Goal: Task Accomplishment & Management: Use online tool/utility

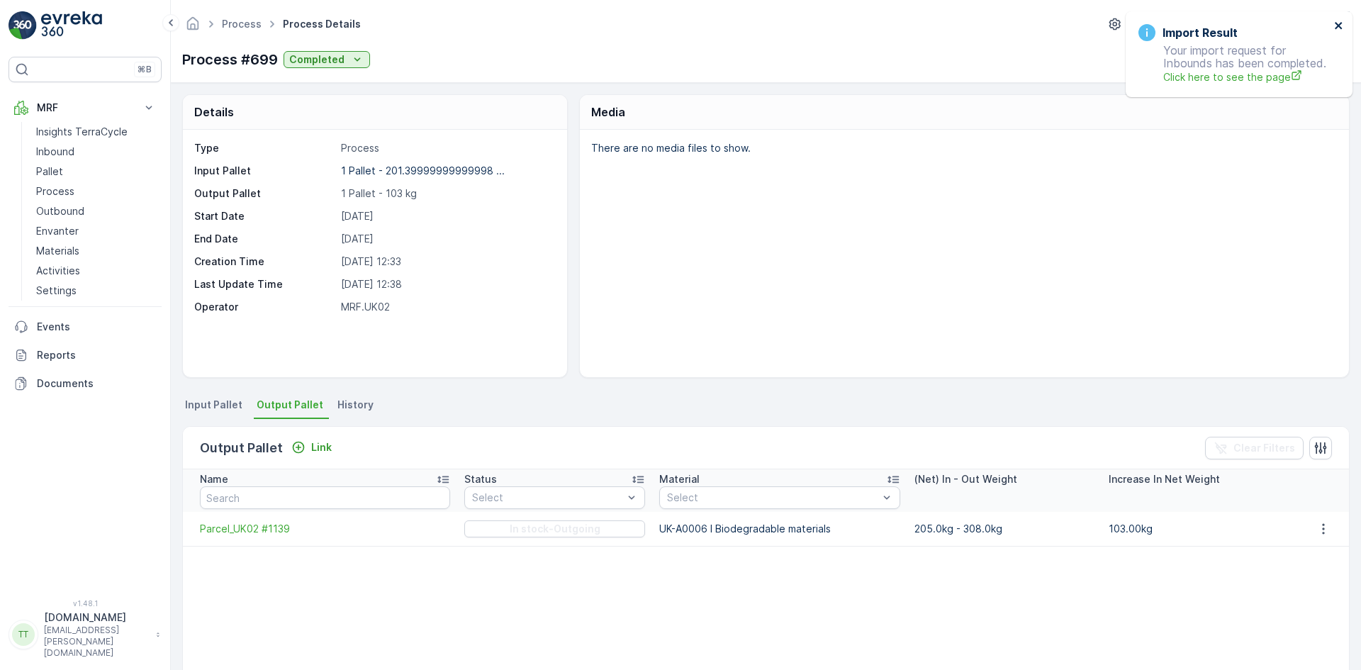
click at [1341, 25] on icon "close" at bounding box center [1339, 25] width 10 height 11
click at [69, 206] on p "Outbound" at bounding box center [60, 211] width 48 height 14
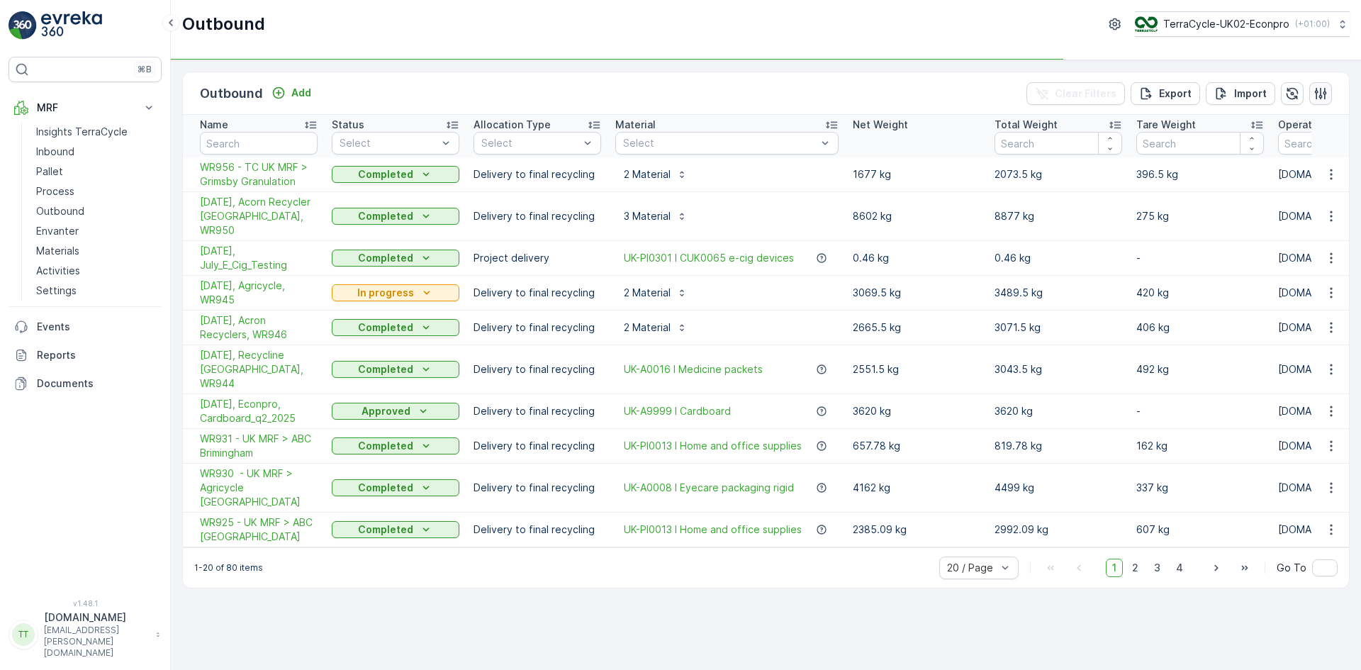
click at [1323, 89] on icon "button" at bounding box center [1321, 93] width 14 height 14
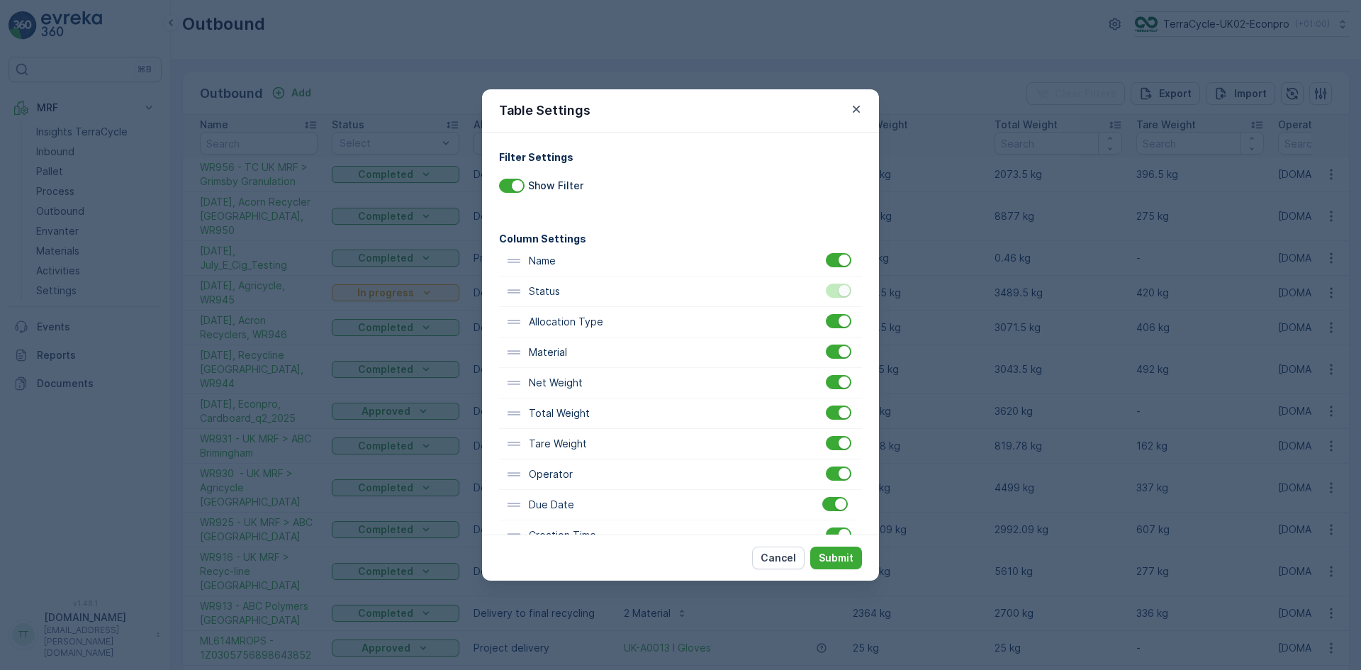
scroll to position [9, 0]
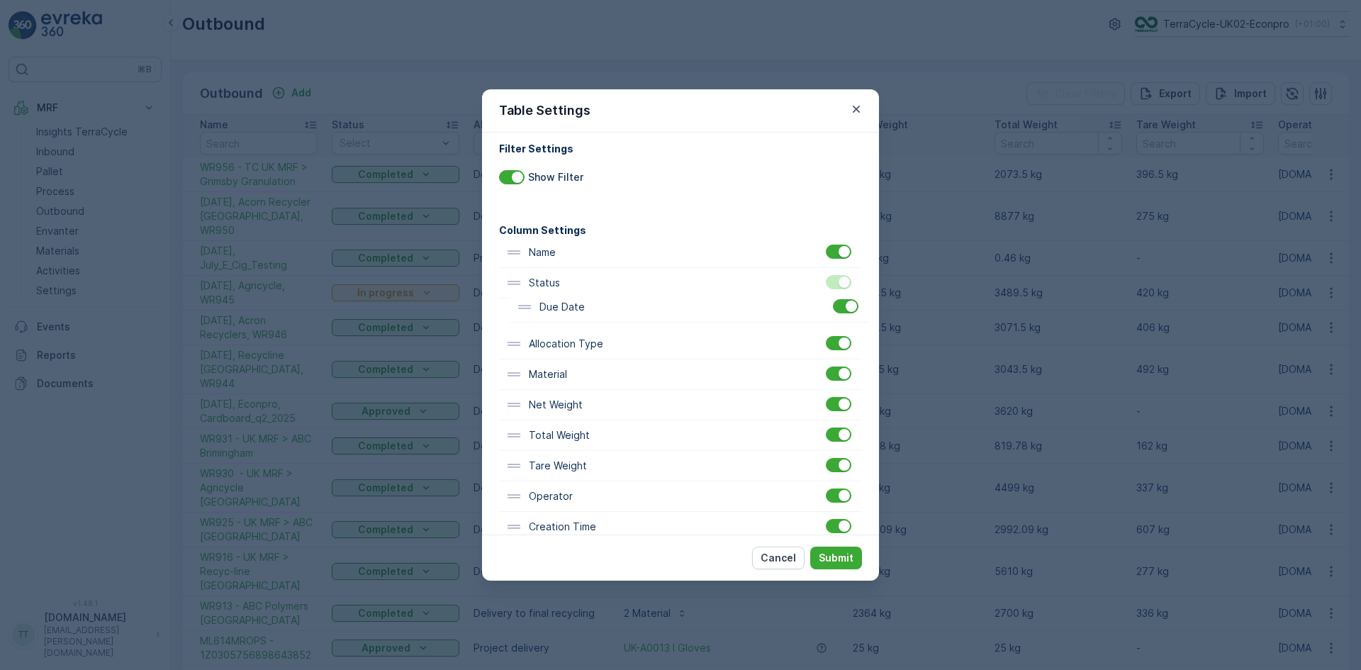
drag, startPoint x: 564, startPoint y: 510, endPoint x: 575, endPoint y: 308, distance: 203.1
click at [575, 308] on div "Name Status Allocation Type Material Net Weight Total Weight Tare Weight Operat…" at bounding box center [680, 421] width 363 height 366
click at [837, 552] on p "Submit" at bounding box center [836, 558] width 35 height 14
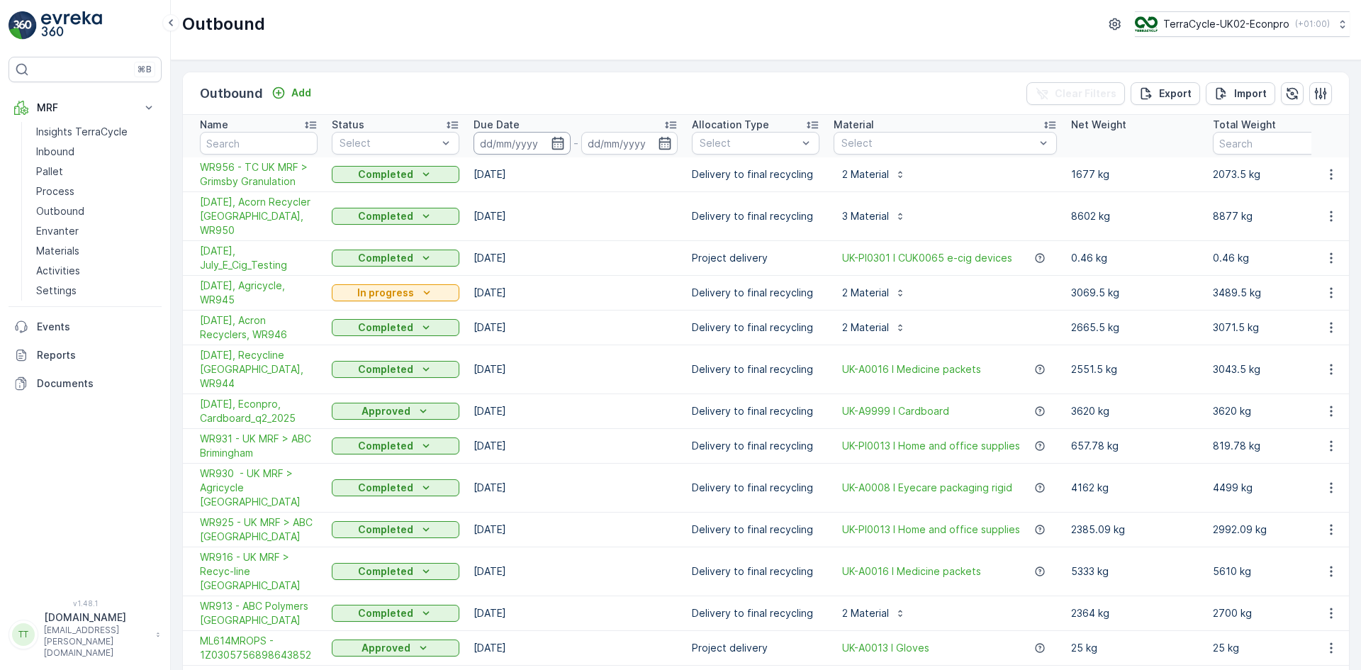
click at [549, 143] on input at bounding box center [522, 143] width 97 height 23
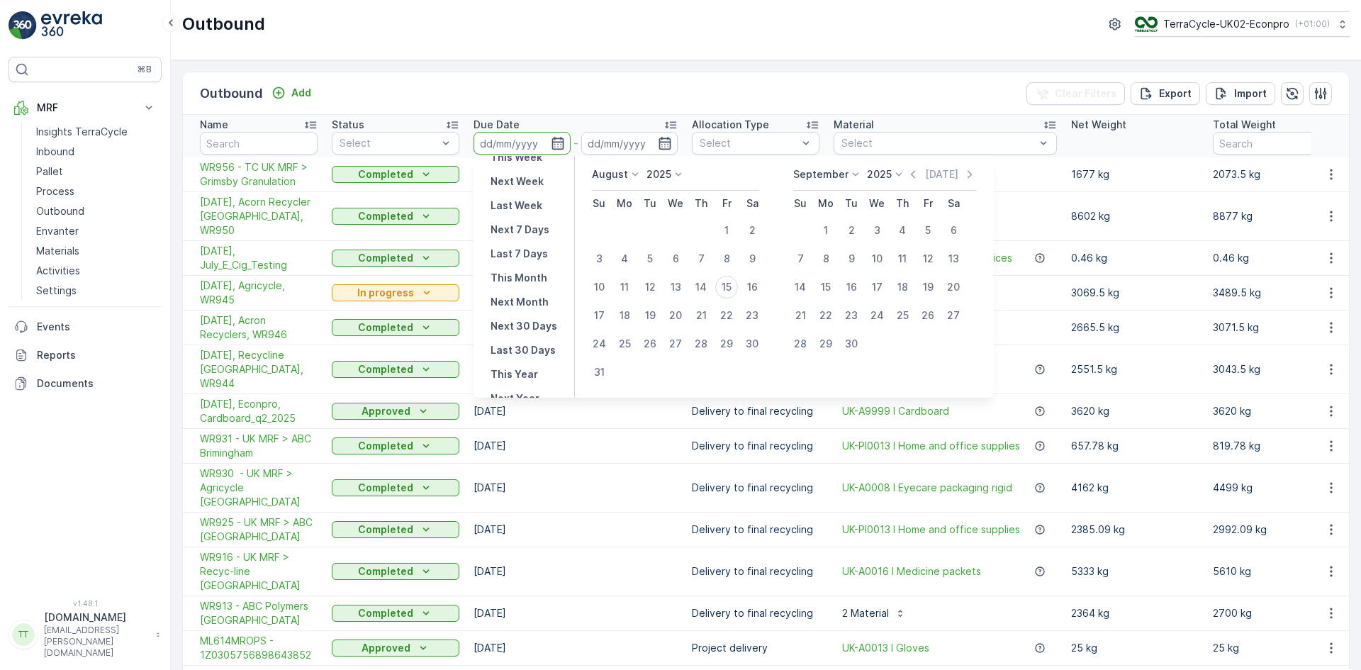
scroll to position [100, 0]
click at [635, 175] on icon at bounding box center [635, 174] width 6 height 4
click at [617, 309] on span "July" at bounding box center [610, 308] width 19 height 14
click at [652, 230] on div "1" at bounding box center [650, 230] width 23 height 23
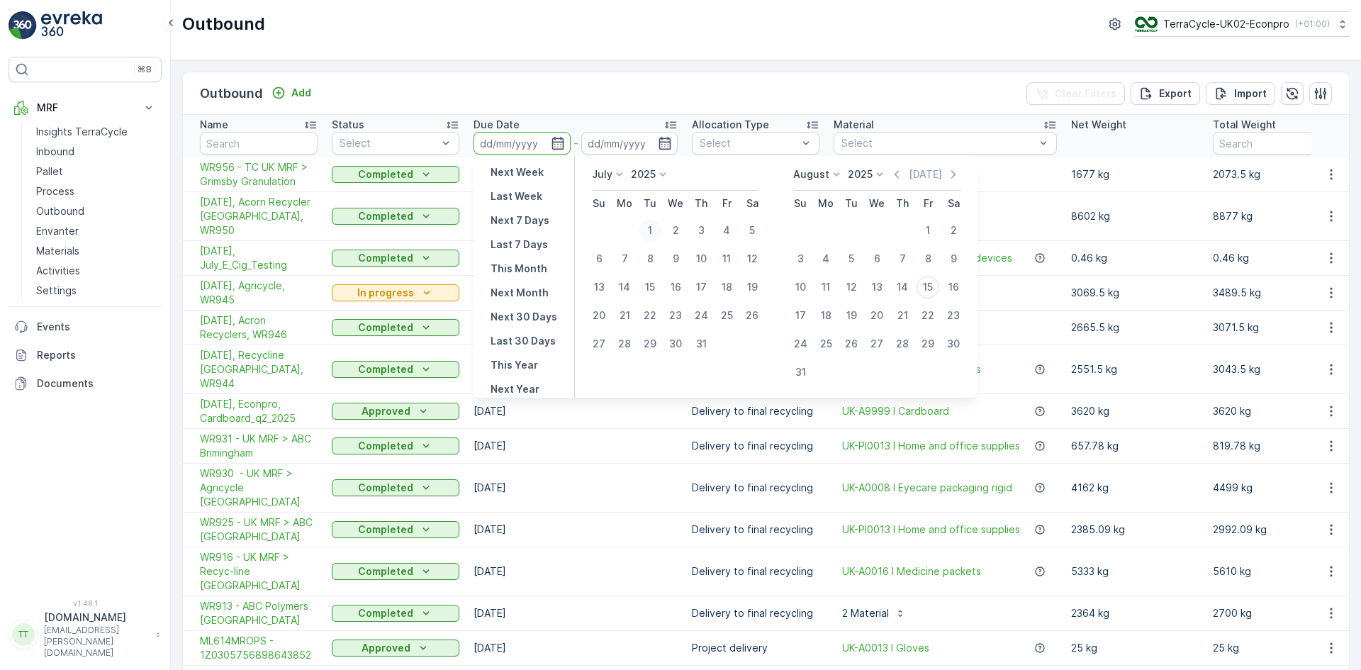
type input "01.07.2025"
click at [652, 230] on div "1" at bounding box center [650, 230] width 23 height 23
type input "01.07.2025"
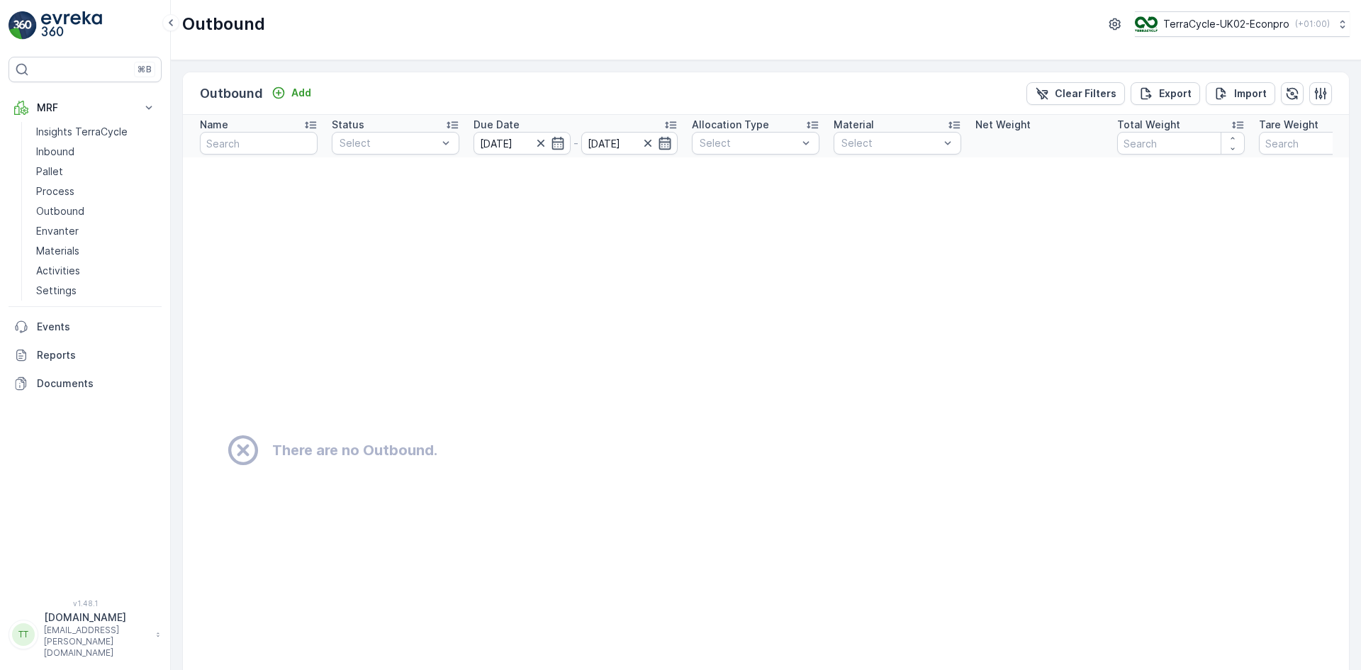
click at [661, 147] on icon "button" at bounding box center [665, 143] width 14 height 14
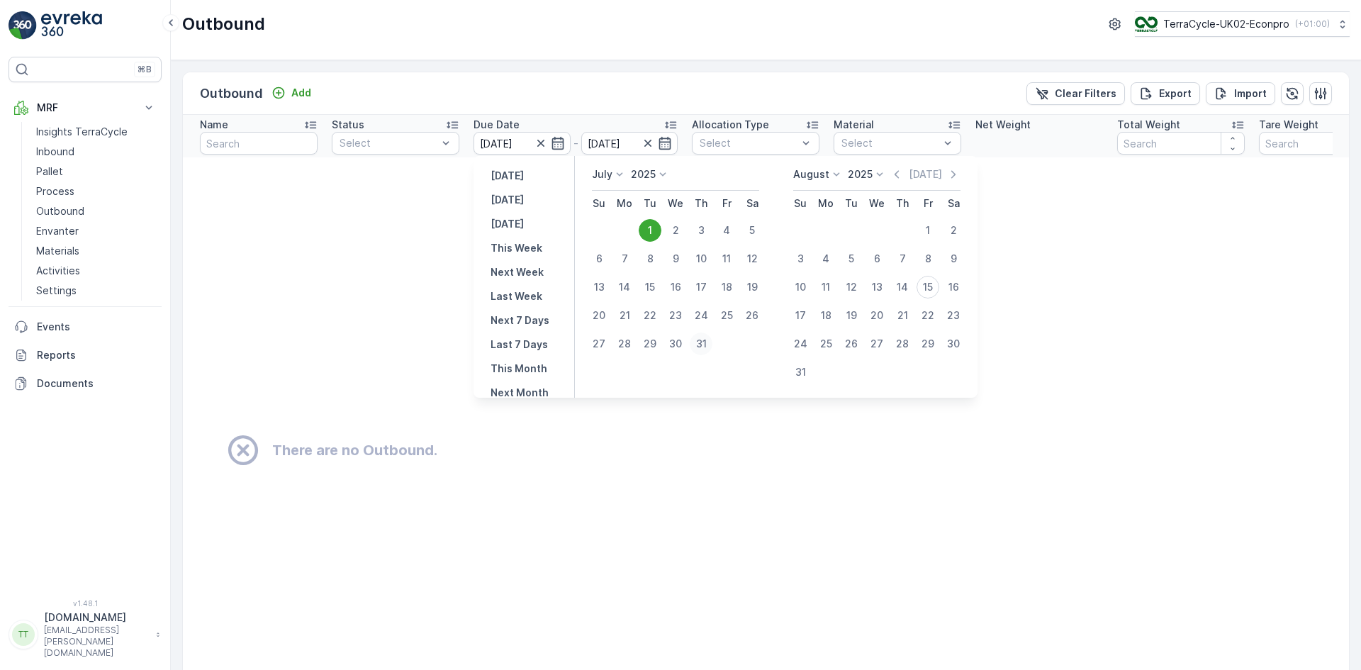
click at [700, 343] on div "31" at bounding box center [701, 344] width 23 height 23
type input "31.07.2025"
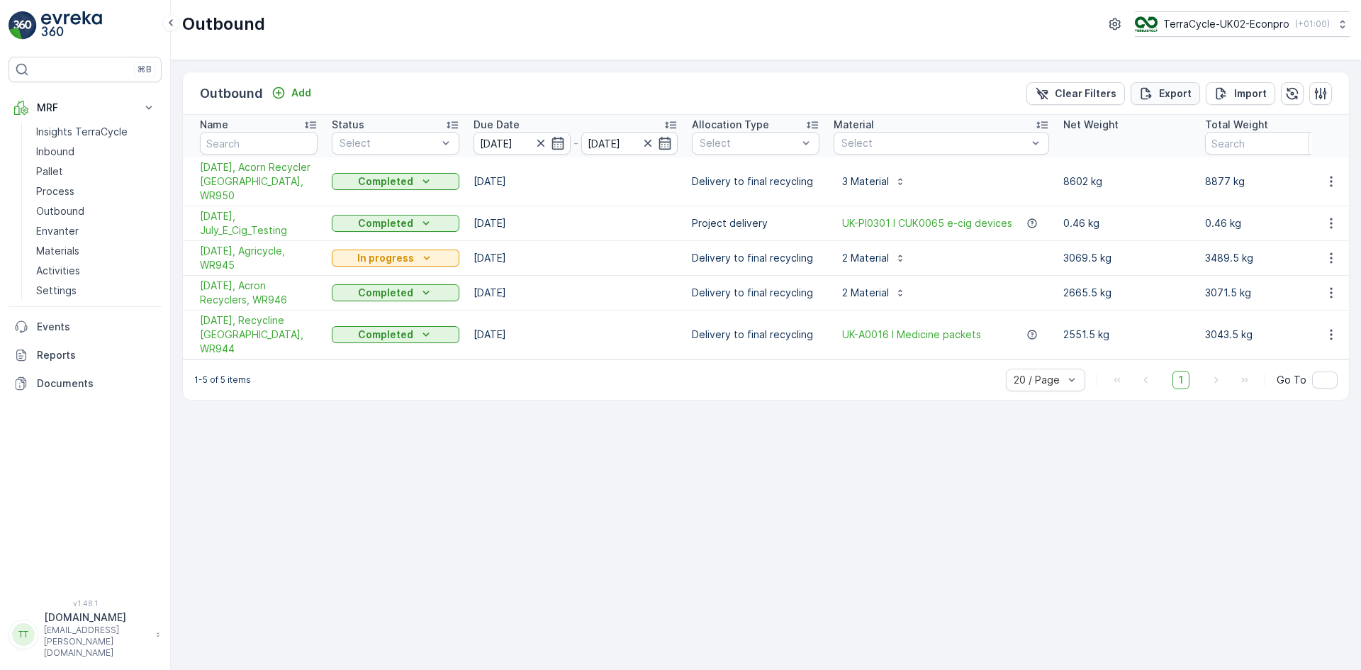
click at [1179, 94] on p "Export" at bounding box center [1175, 93] width 33 height 14
click at [247, 244] on span "25/07/2025, Agricycle, WR945" at bounding box center [259, 258] width 118 height 28
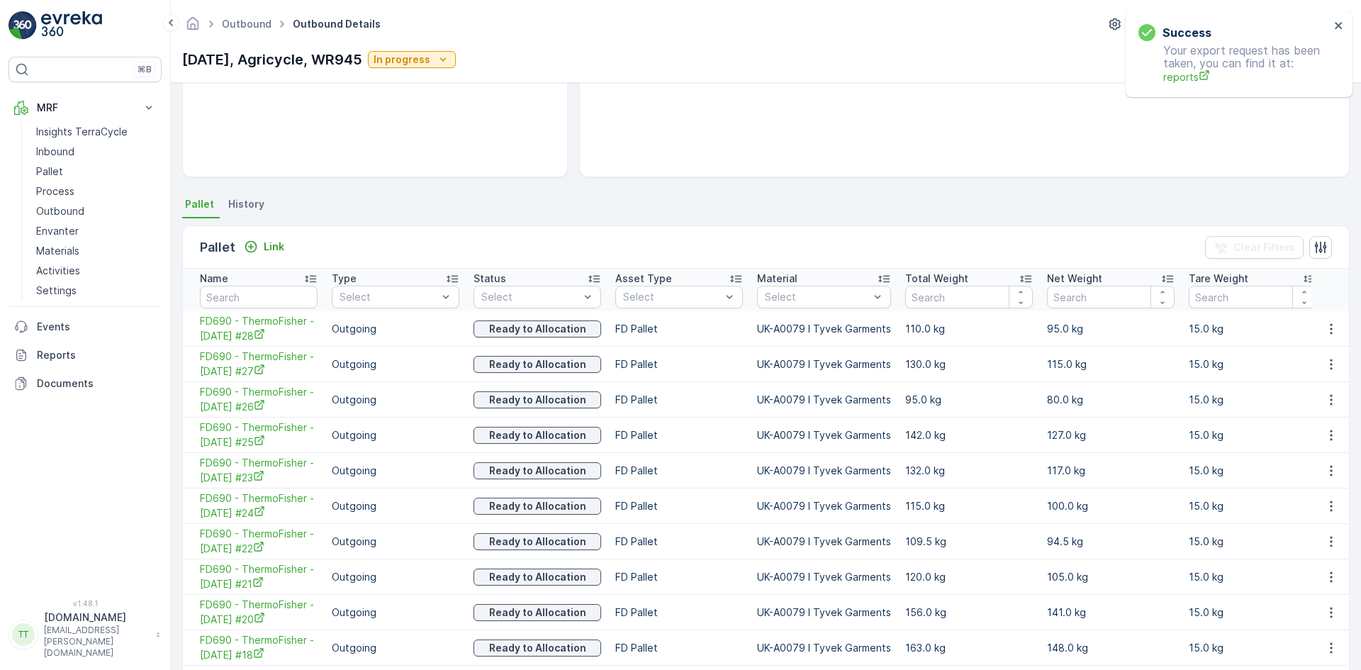
scroll to position [284, 0]
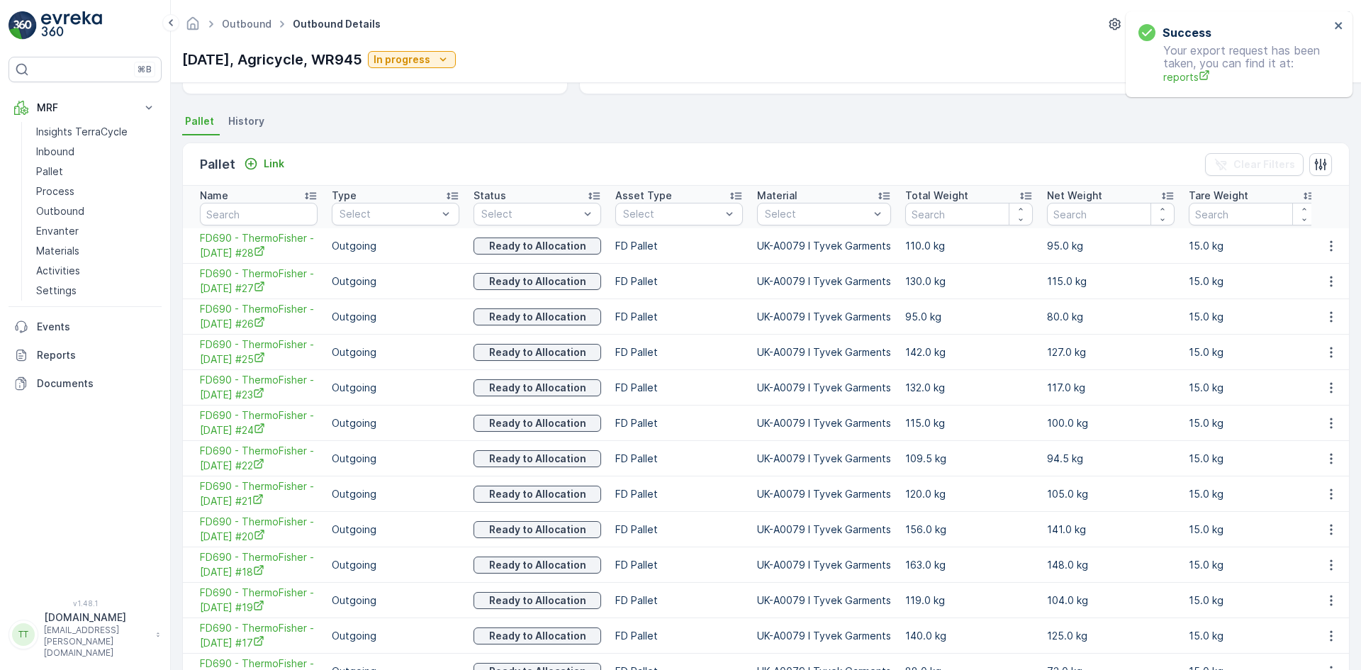
click at [254, 123] on span "History" at bounding box center [246, 121] width 36 height 14
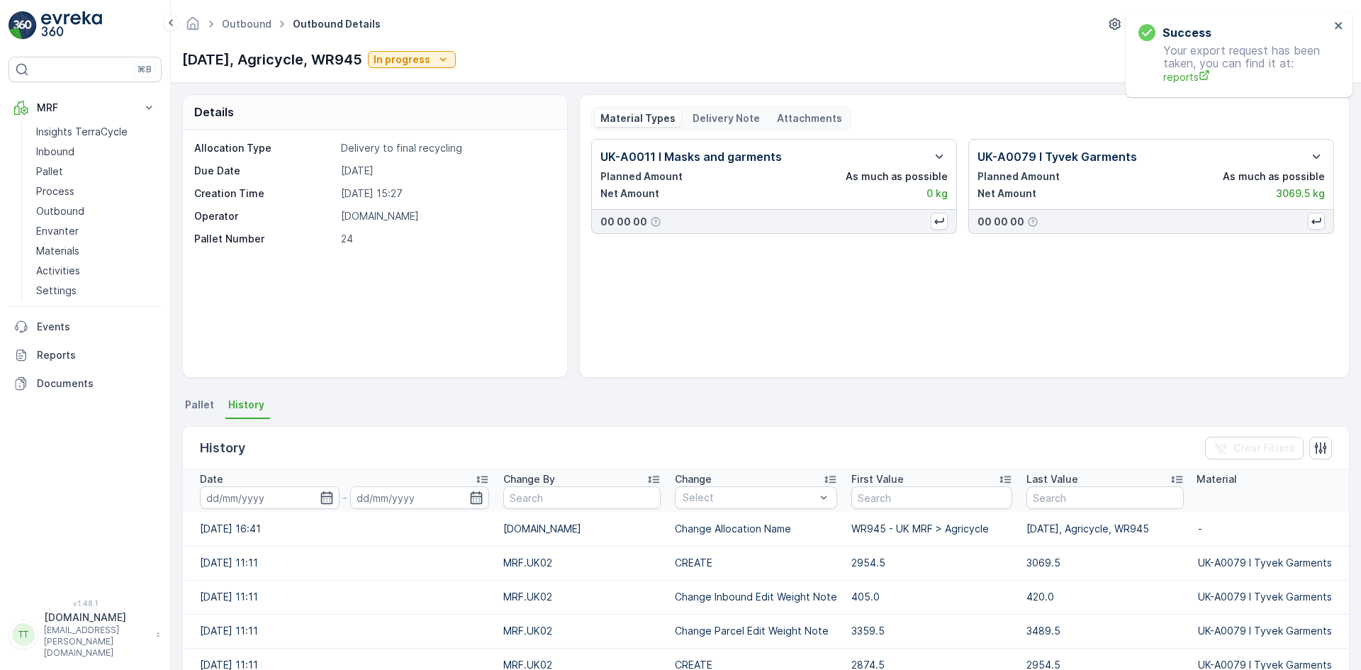
drag, startPoint x: 182, startPoint y: 62, endPoint x: 391, endPoint y: 55, distance: 209.3
click at [362, 55] on p "25/07/2025, Agricycle, WR945" at bounding box center [272, 59] width 180 height 21
copy p "25/07/2025, Agricycle, WR945"
click at [1341, 28] on icon "close" at bounding box center [1339, 25] width 10 height 11
click at [87, 359] on p "Reports" at bounding box center [96, 355] width 119 height 14
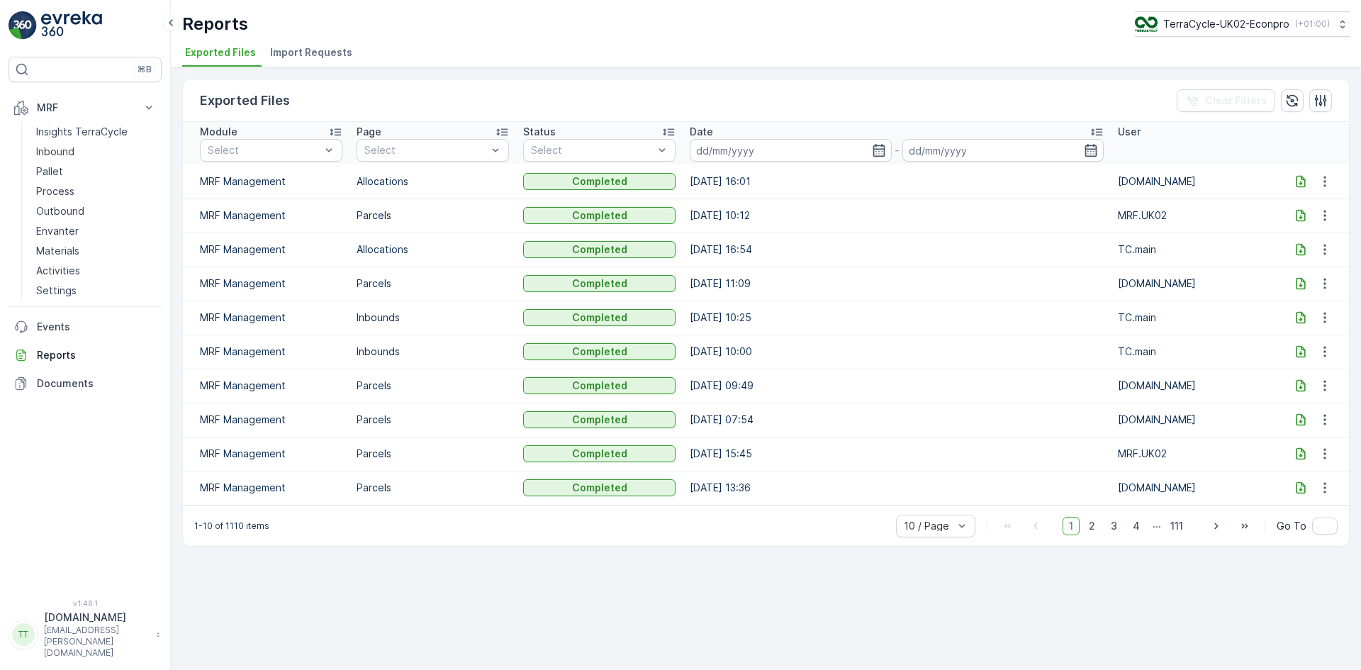
click at [305, 49] on span "Import Requests" at bounding box center [311, 52] width 82 height 14
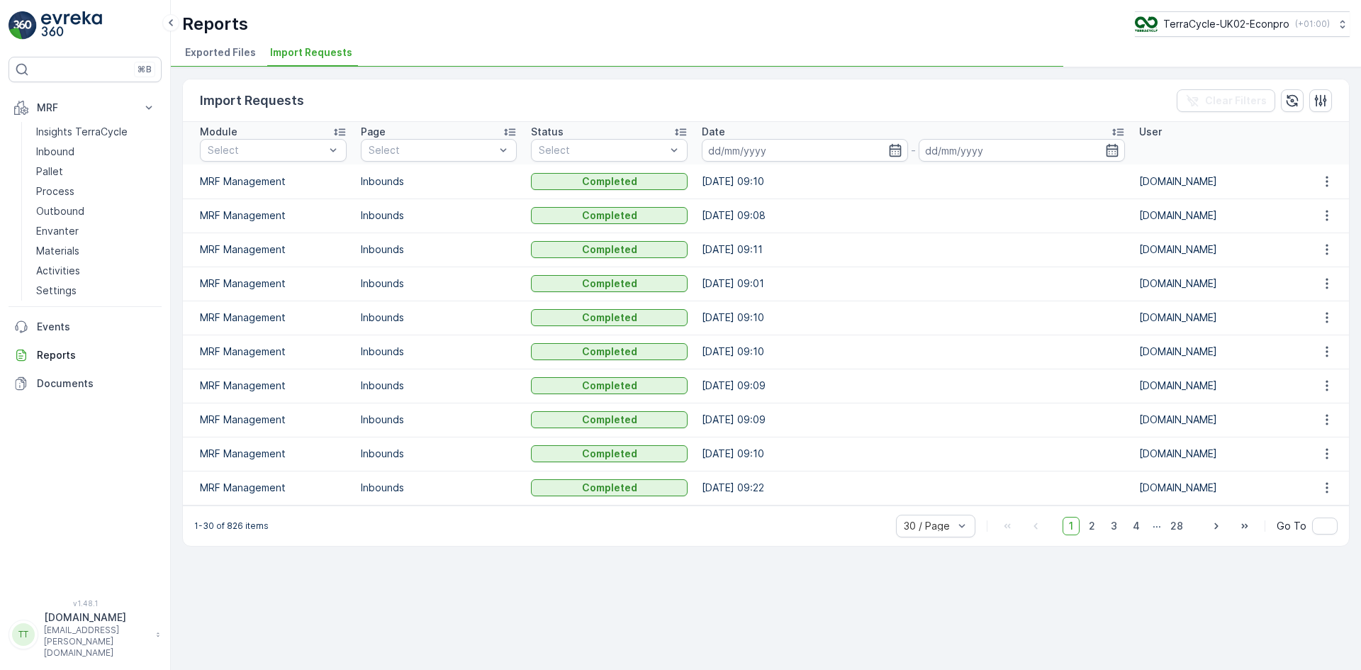
click at [201, 50] on span "Exported Files" at bounding box center [220, 52] width 71 height 14
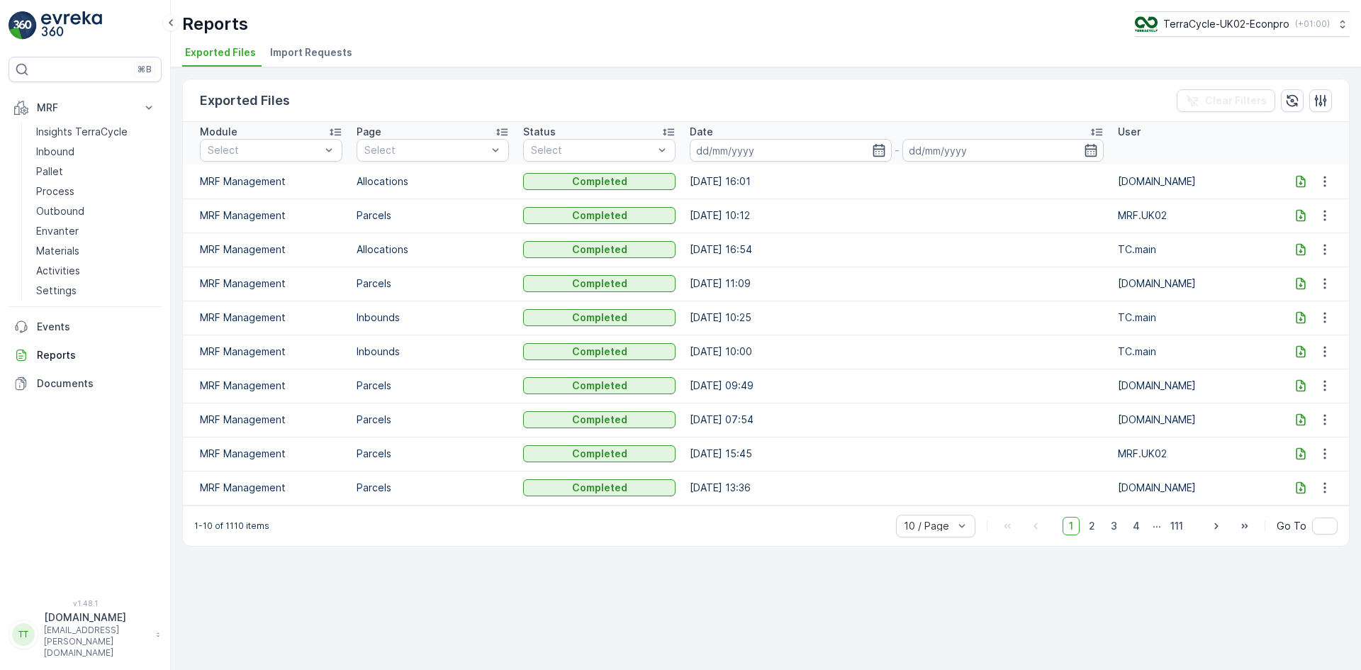
click at [1300, 184] on icon at bounding box center [1301, 181] width 9 height 12
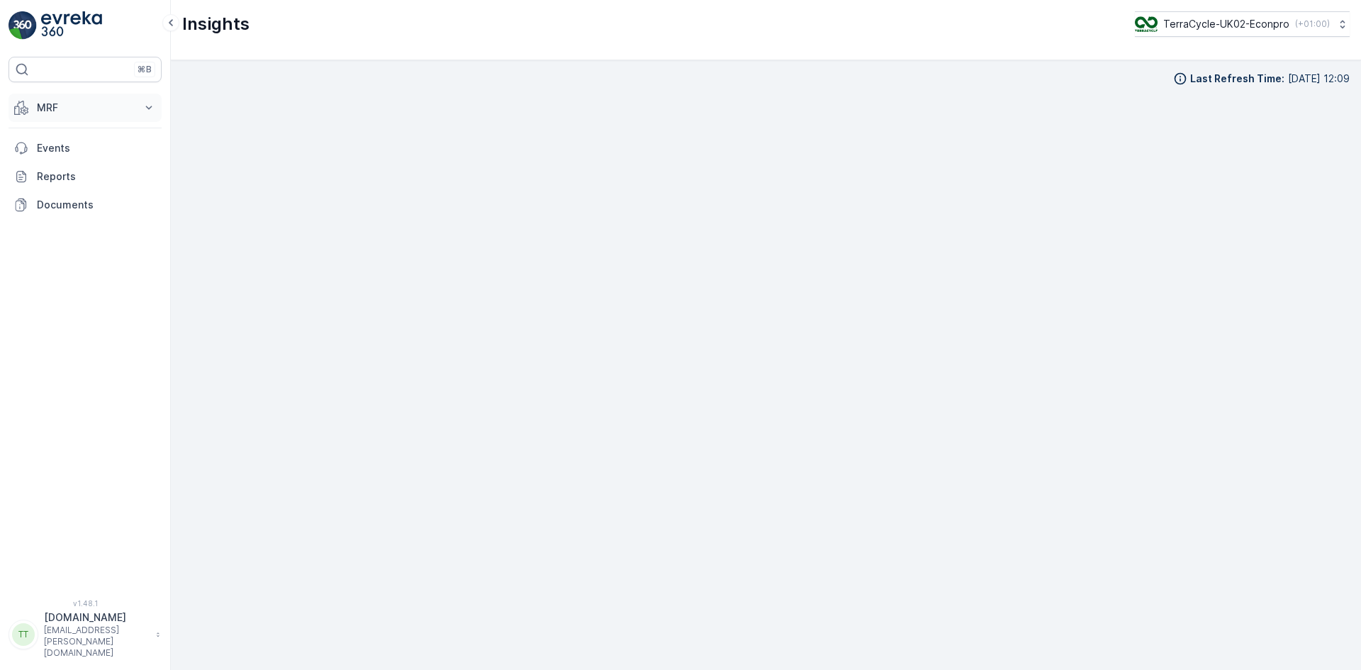
click at [69, 104] on p "MRF" at bounding box center [85, 108] width 96 height 14
click at [76, 213] on p "Outbound" at bounding box center [60, 211] width 48 height 14
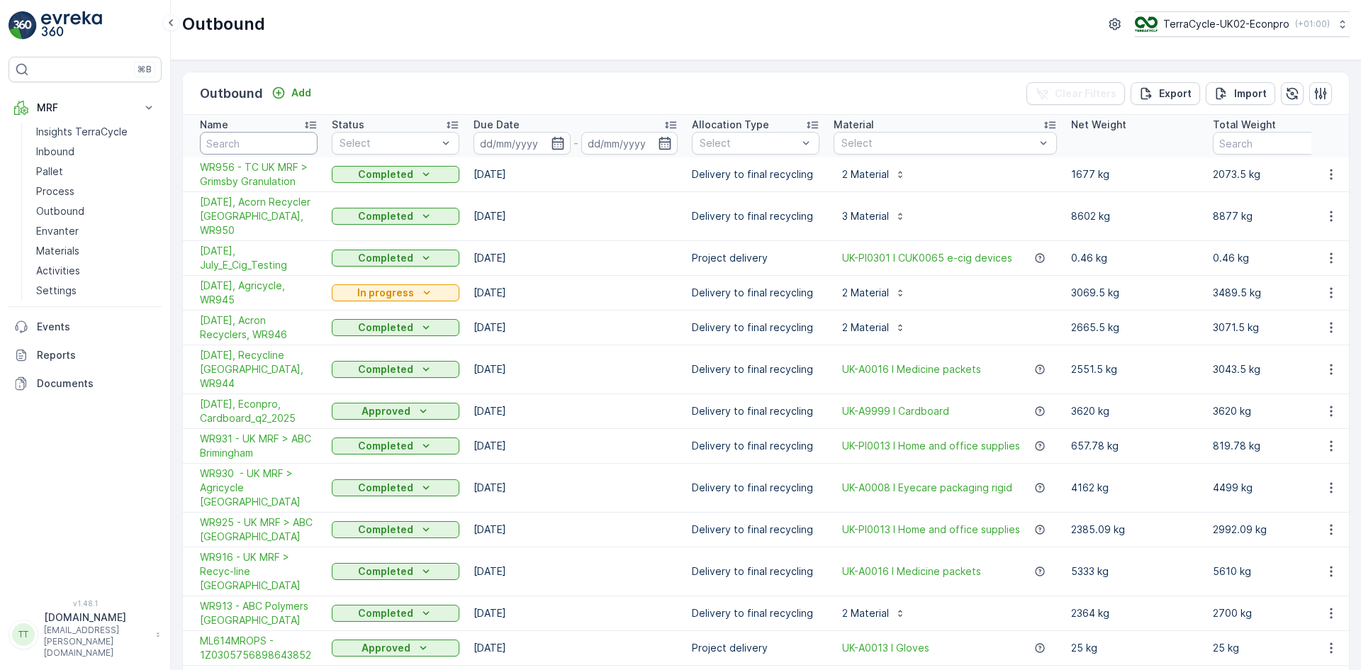
click at [260, 143] on input "text" at bounding box center [259, 143] width 118 height 23
type input "946"
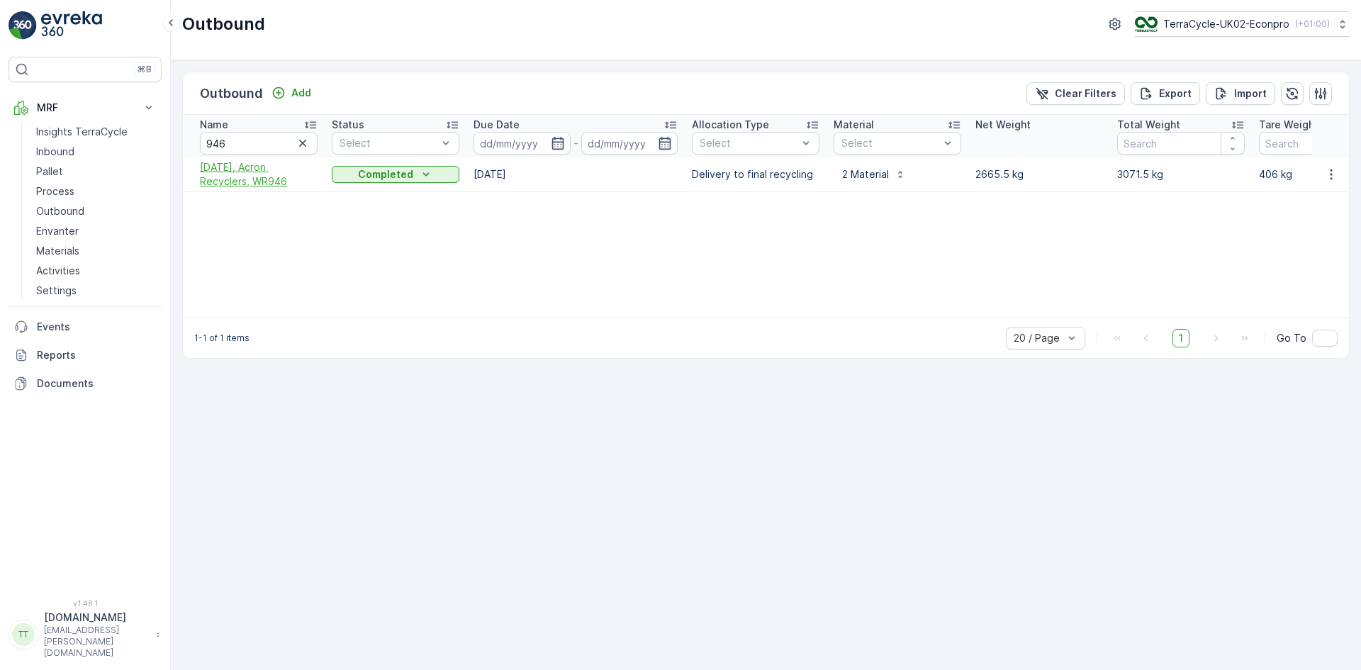
click at [259, 174] on span "[DATE], Acron Recyclers, WR946" at bounding box center [259, 174] width 118 height 28
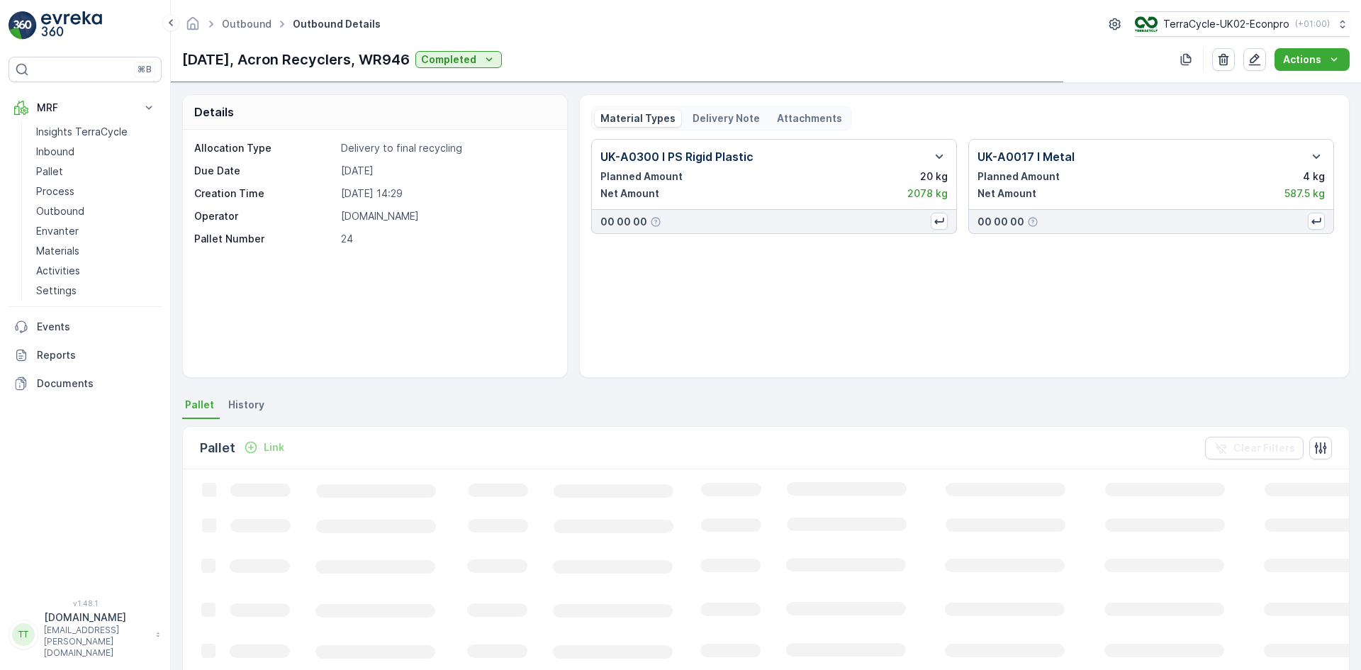
click at [720, 111] on p "Delivery Note" at bounding box center [726, 118] width 67 height 14
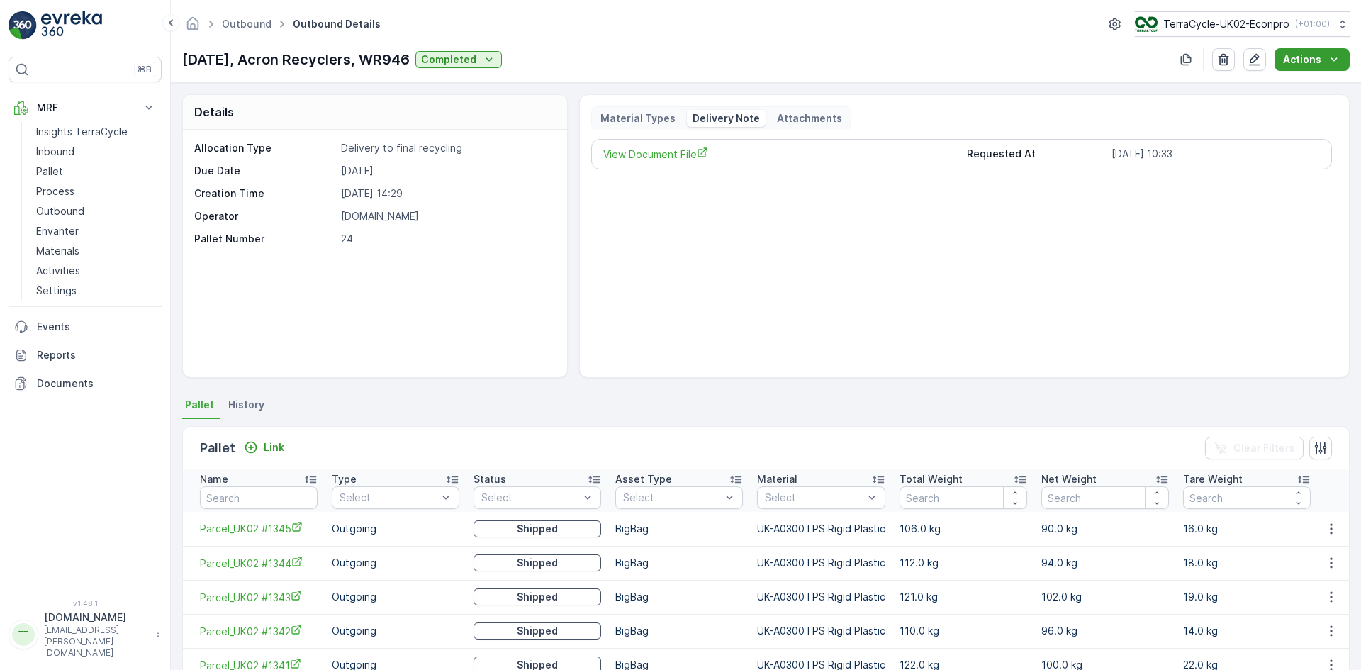
click at [1307, 58] on p "Actions" at bounding box center [1302, 59] width 38 height 14
click at [1297, 84] on span "Create Delivery Note" at bounding box center [1306, 86] width 102 height 14
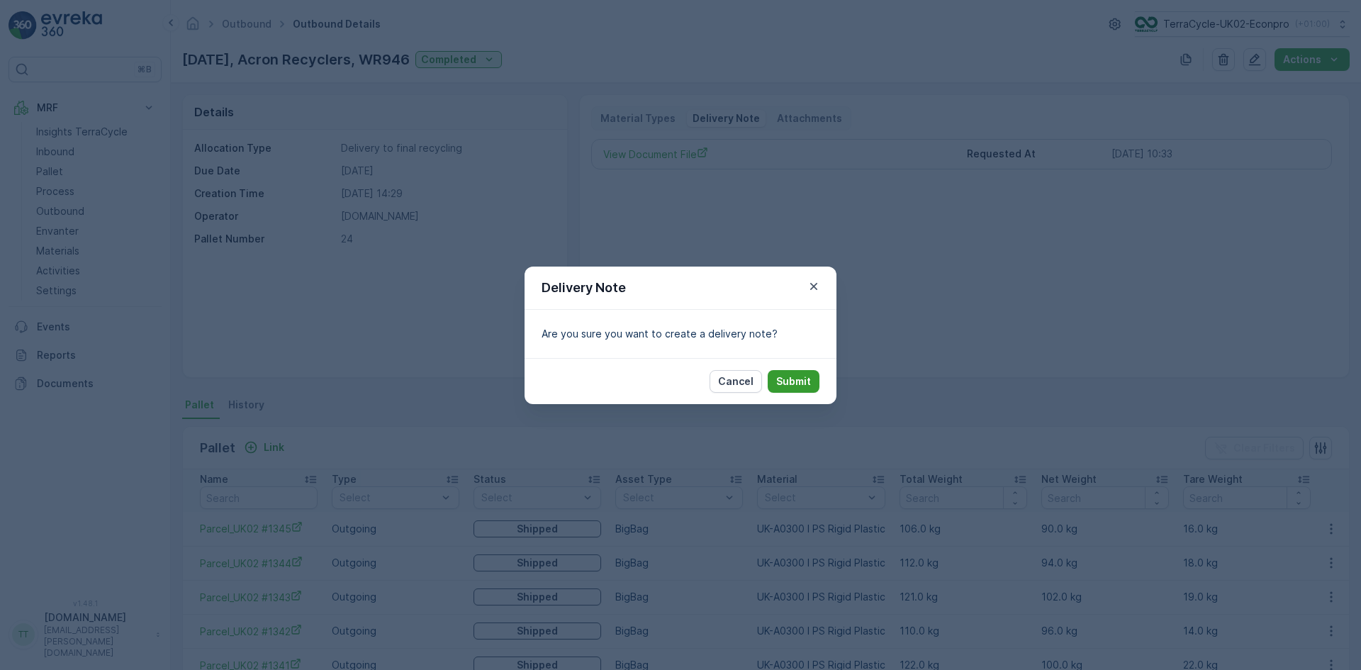
click at [808, 379] on p "Submit" at bounding box center [793, 381] width 35 height 14
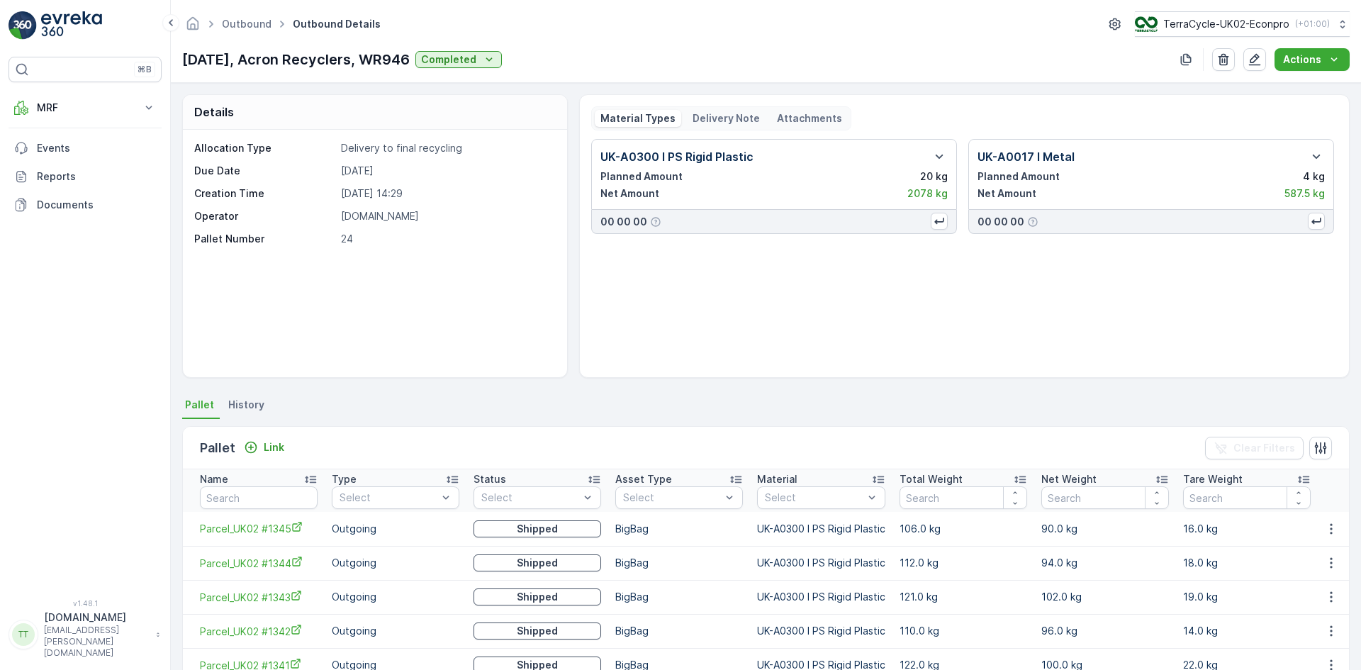
click at [708, 118] on p "Delivery Note" at bounding box center [726, 118] width 67 height 14
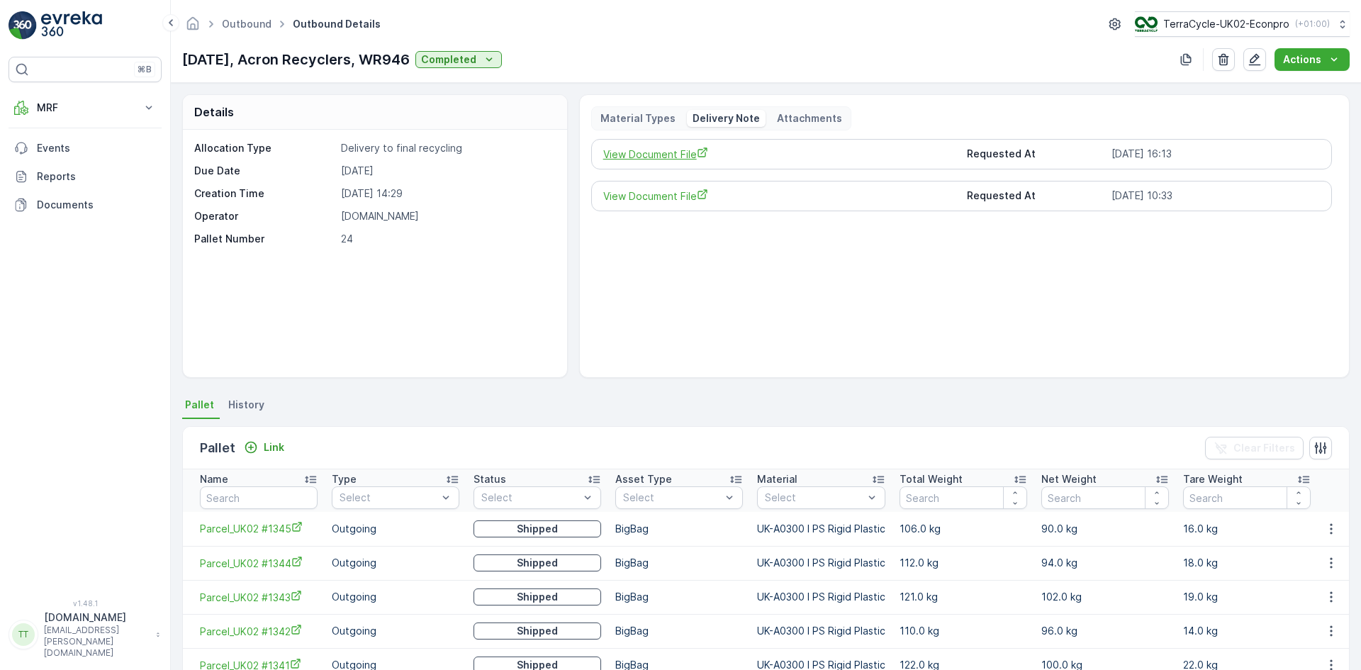
click at [674, 151] on span "View Document File" at bounding box center [779, 154] width 353 height 15
click at [55, 110] on p "MRF" at bounding box center [85, 108] width 96 height 14
click at [79, 216] on p "Outbound" at bounding box center [60, 211] width 48 height 14
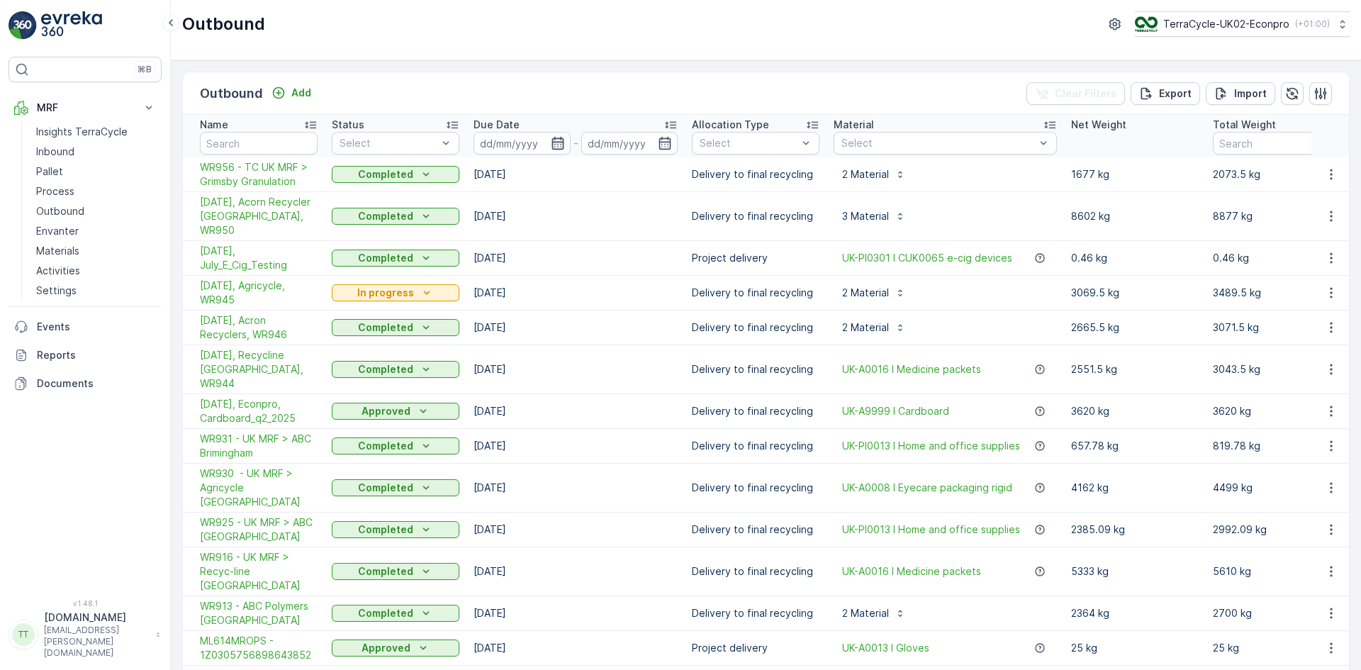
click at [557, 146] on icon "button" at bounding box center [558, 143] width 14 height 14
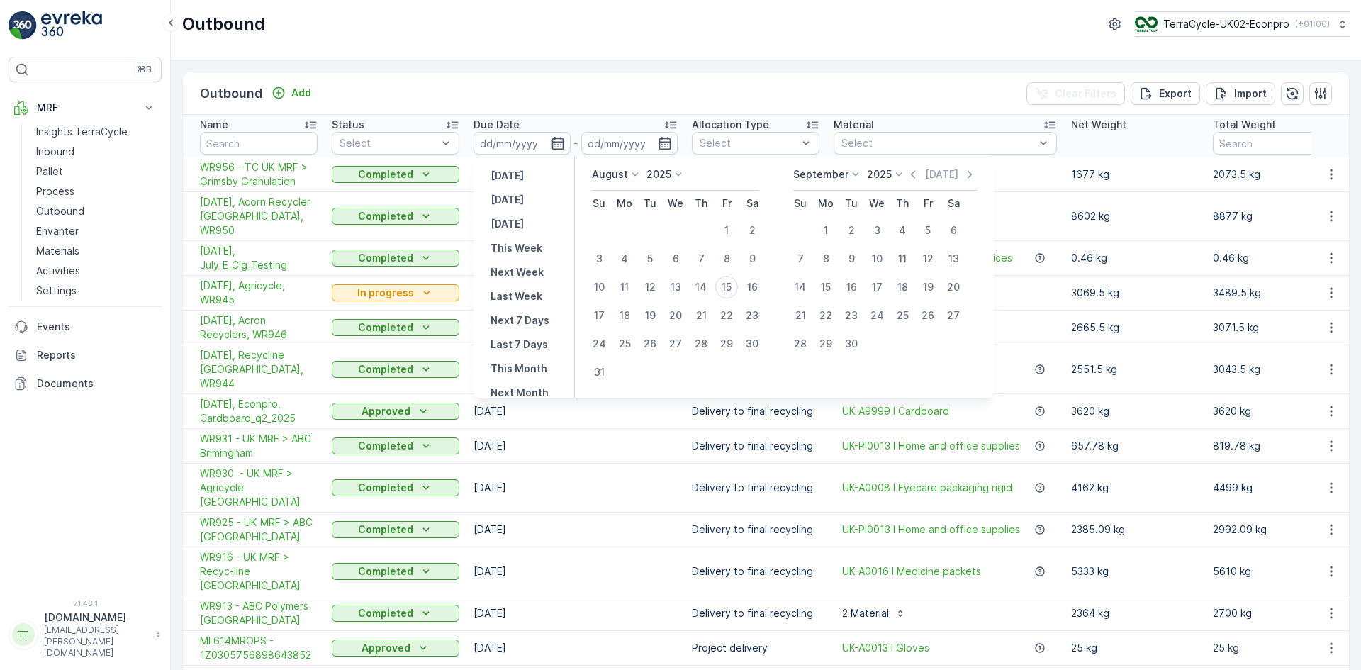
click at [628, 174] on icon at bounding box center [635, 174] width 14 height 14
click at [621, 255] on span "April" at bounding box center [611, 254] width 21 height 14
click at [648, 226] on div "1" at bounding box center [650, 230] width 23 height 23
type input "01.04.2025"
click at [814, 173] on icon at bounding box center [821, 174] width 14 height 14
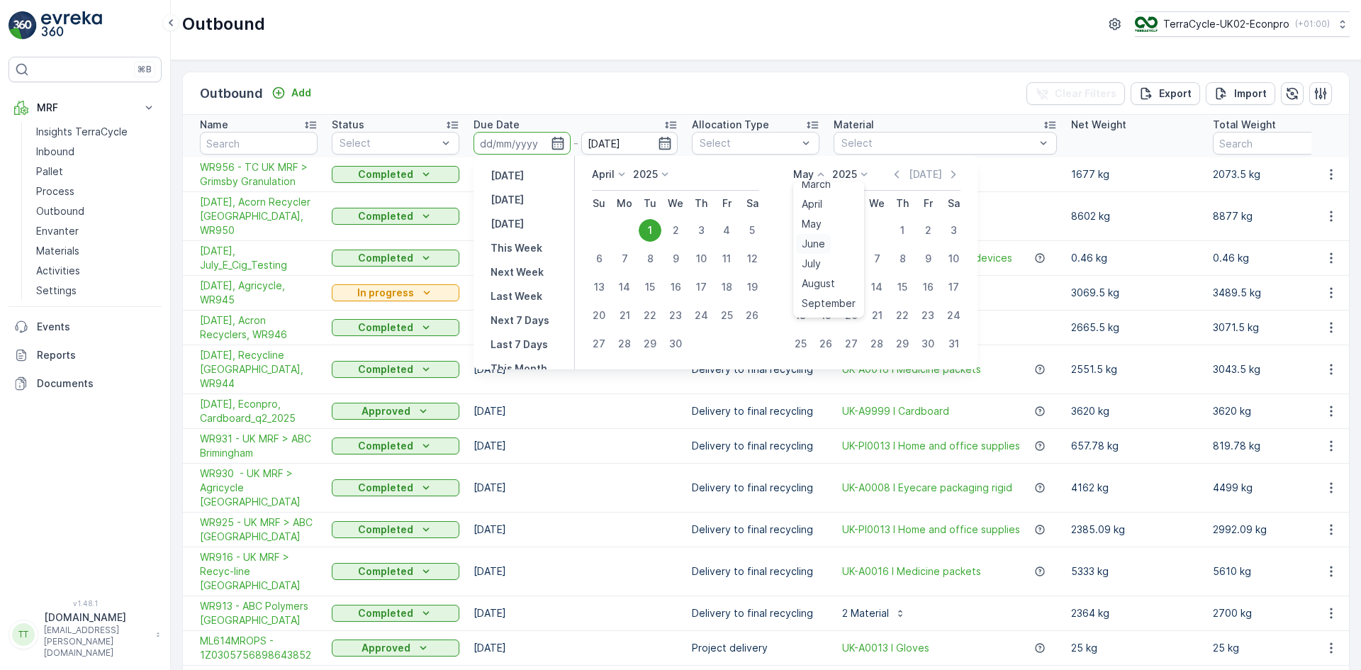
scroll to position [71, 0]
click at [822, 247] on div "July" at bounding box center [811, 243] width 30 height 20
click at [905, 342] on div "31" at bounding box center [902, 344] width 23 height 23
type input "[DATE]"
click at [613, 177] on div "June January February March April May June July August September October Novemb…" at bounding box center [611, 174] width 38 height 14
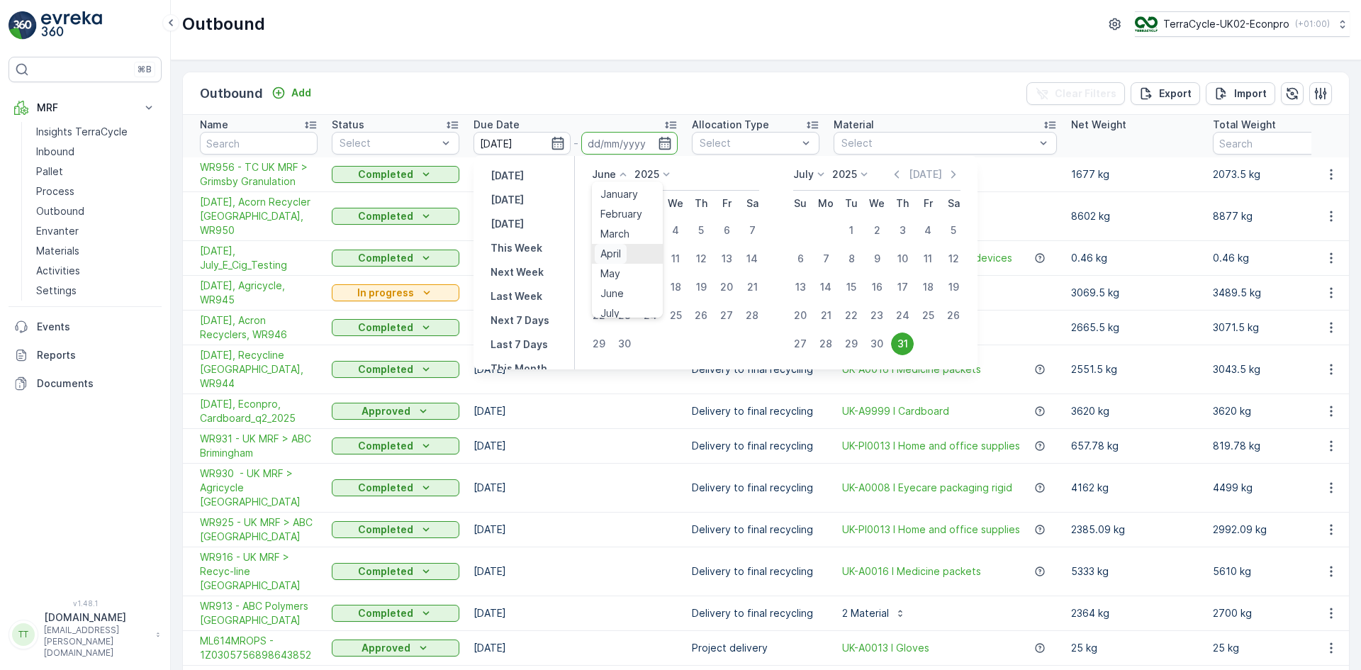
click at [620, 250] on span "April" at bounding box center [611, 254] width 21 height 14
click at [652, 228] on div "1" at bounding box center [650, 230] width 23 height 23
type input "01.04.2025"
click at [811, 174] on p "May" at bounding box center [803, 174] width 21 height 14
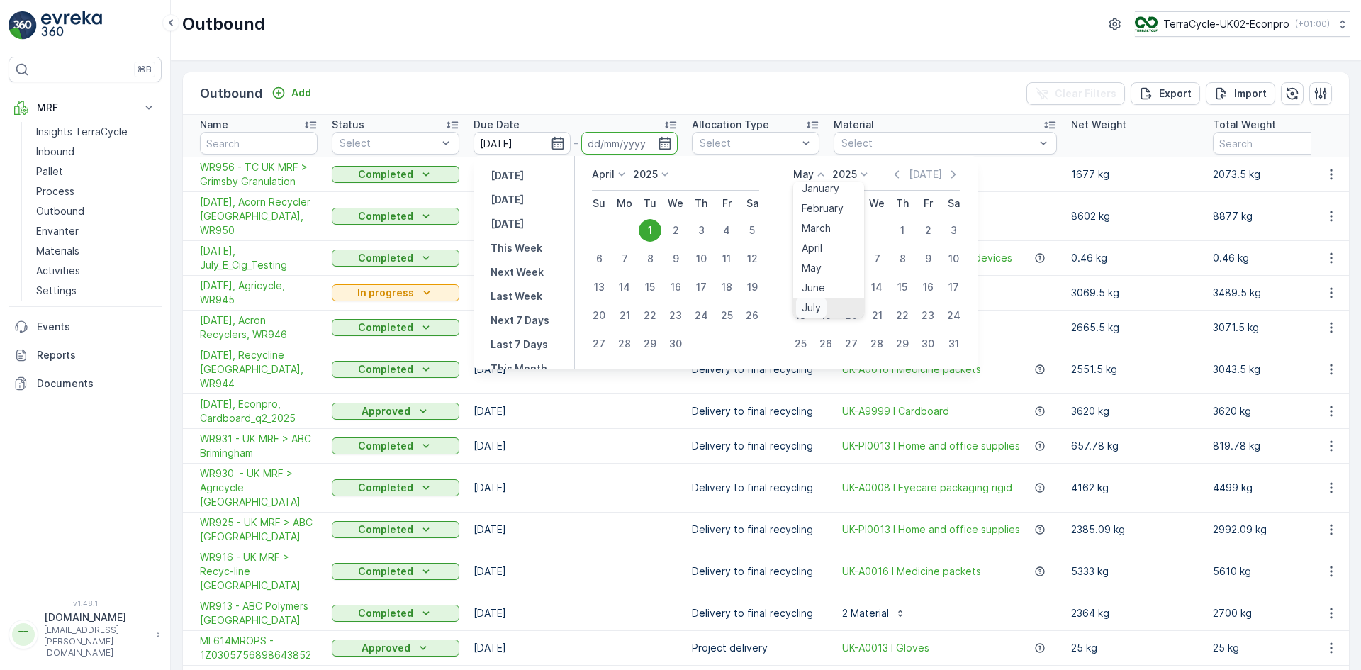
click at [820, 308] on span "July" at bounding box center [811, 308] width 19 height 14
click at [898, 340] on div "31" at bounding box center [902, 344] width 23 height 23
type input "[DATE]"
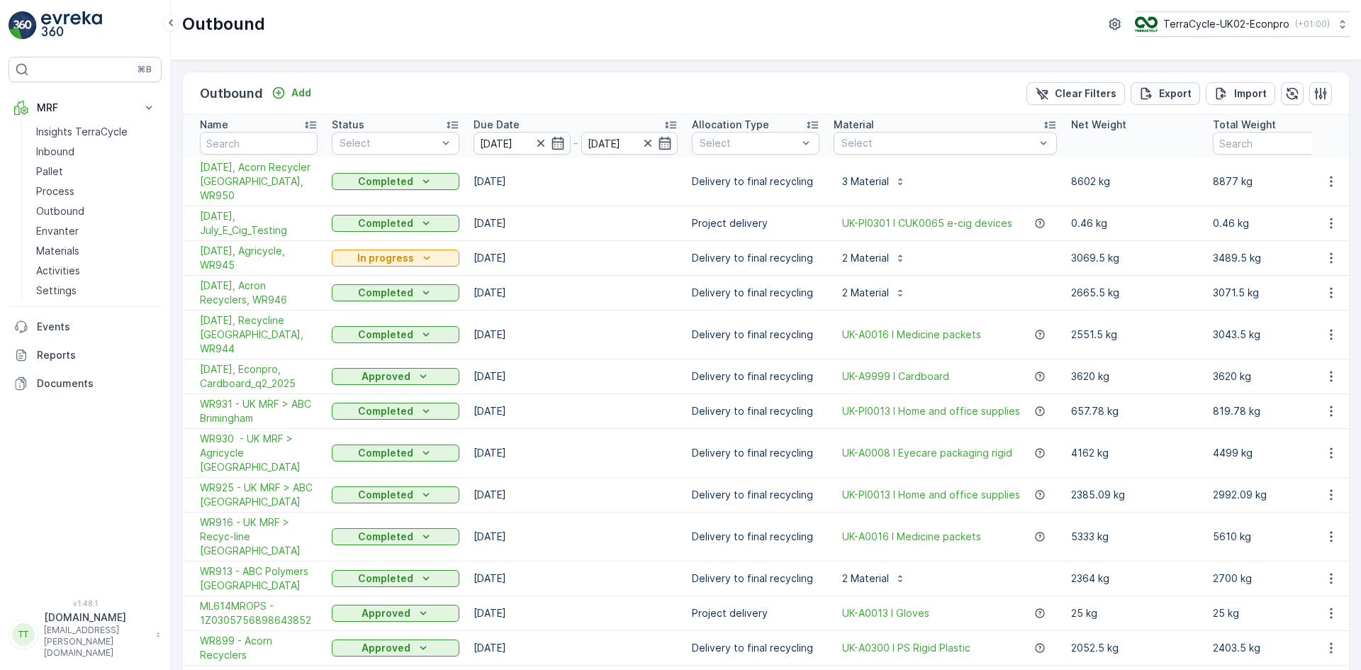
click at [1161, 94] on p "Export" at bounding box center [1175, 93] width 33 height 14
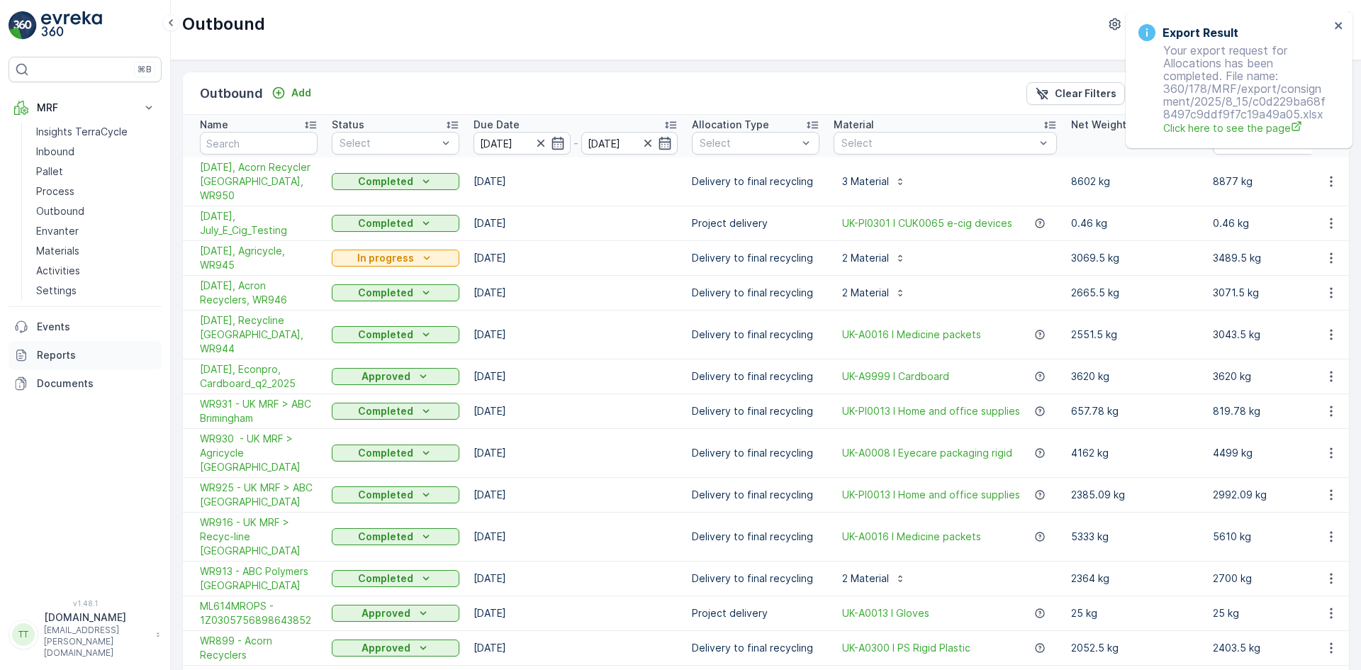
click at [60, 359] on p "Reports" at bounding box center [96, 355] width 119 height 14
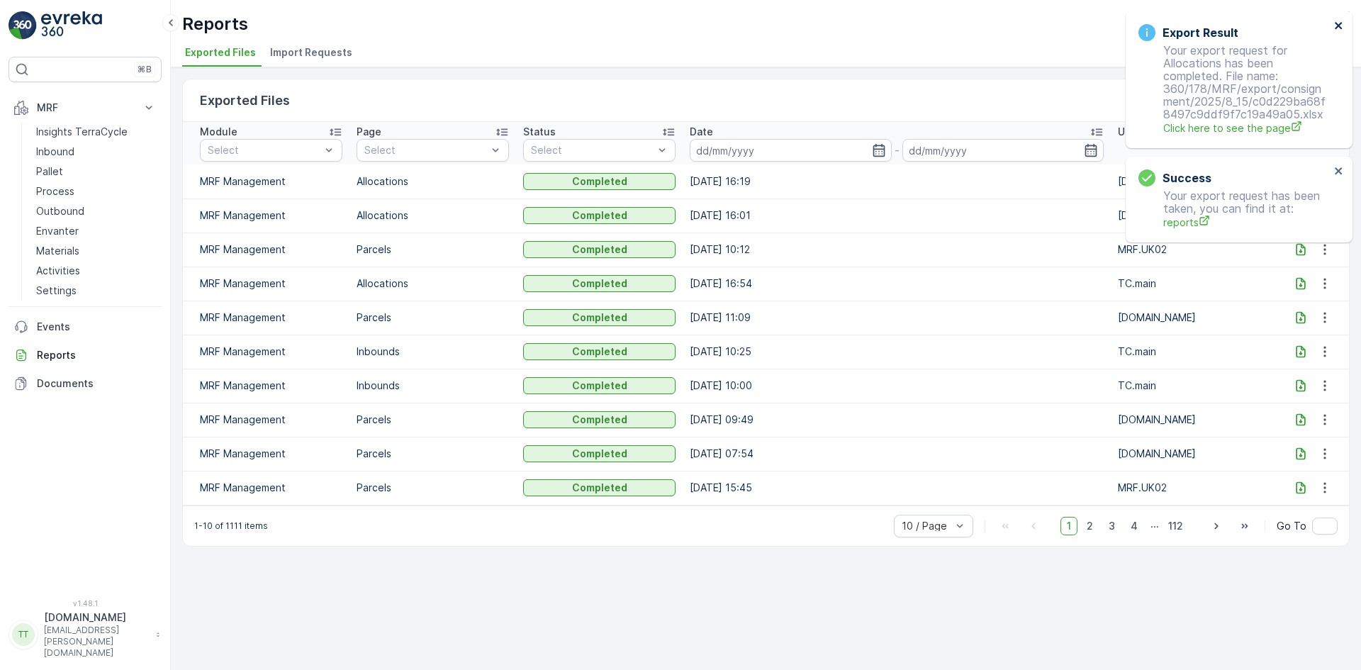
click at [1343, 28] on icon "close" at bounding box center [1339, 25] width 10 height 11
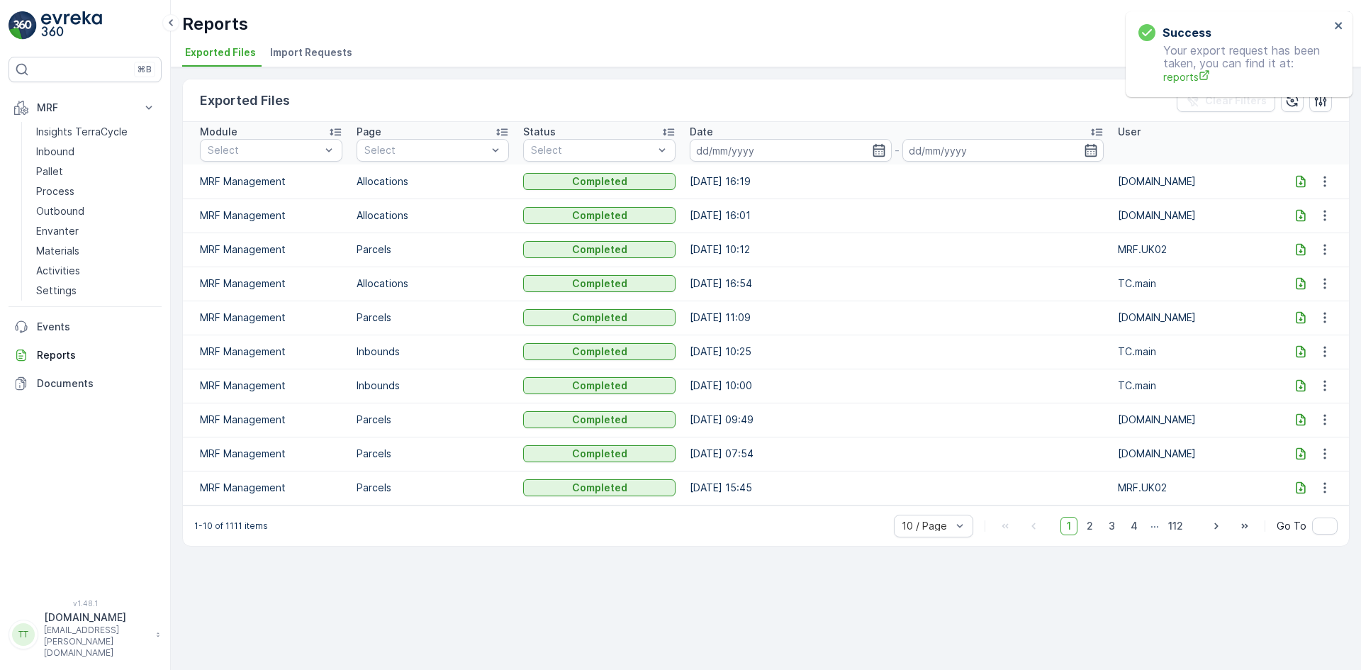
click at [1297, 180] on icon at bounding box center [1301, 181] width 14 height 14
click at [79, 208] on p "Outbound" at bounding box center [60, 211] width 48 height 14
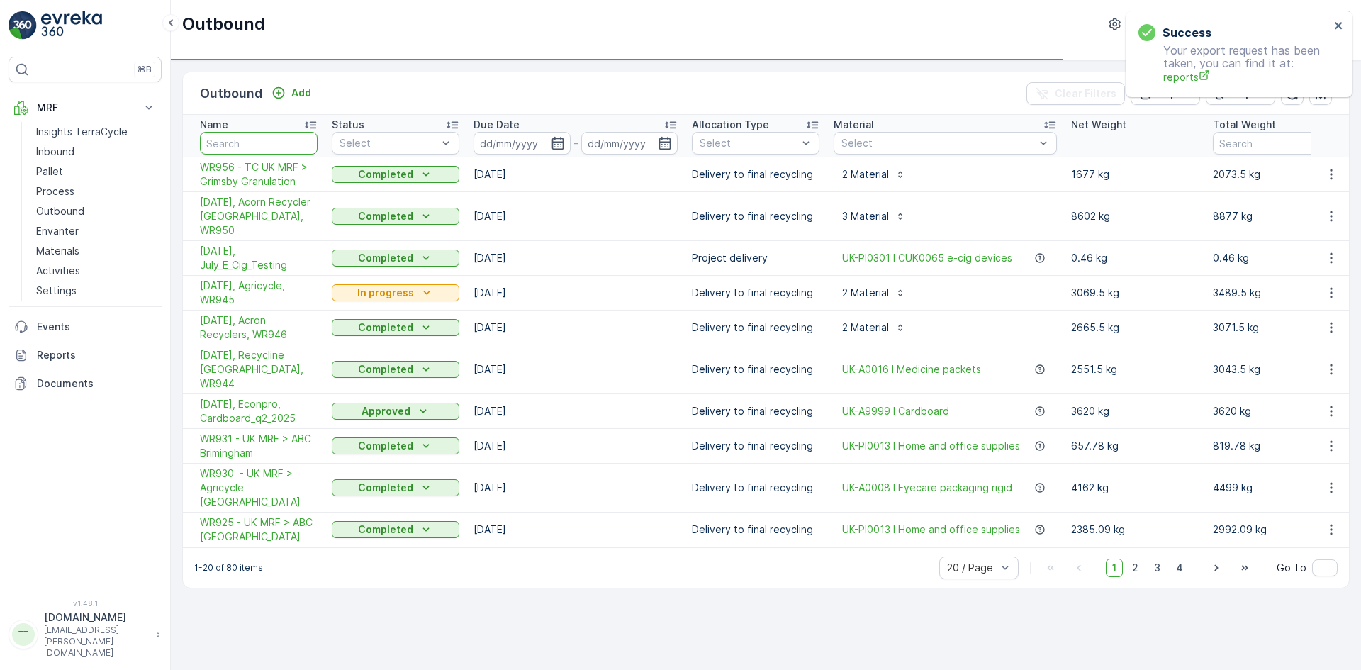
click at [264, 138] on input "text" at bounding box center [259, 143] width 118 height 23
type input "9+44"
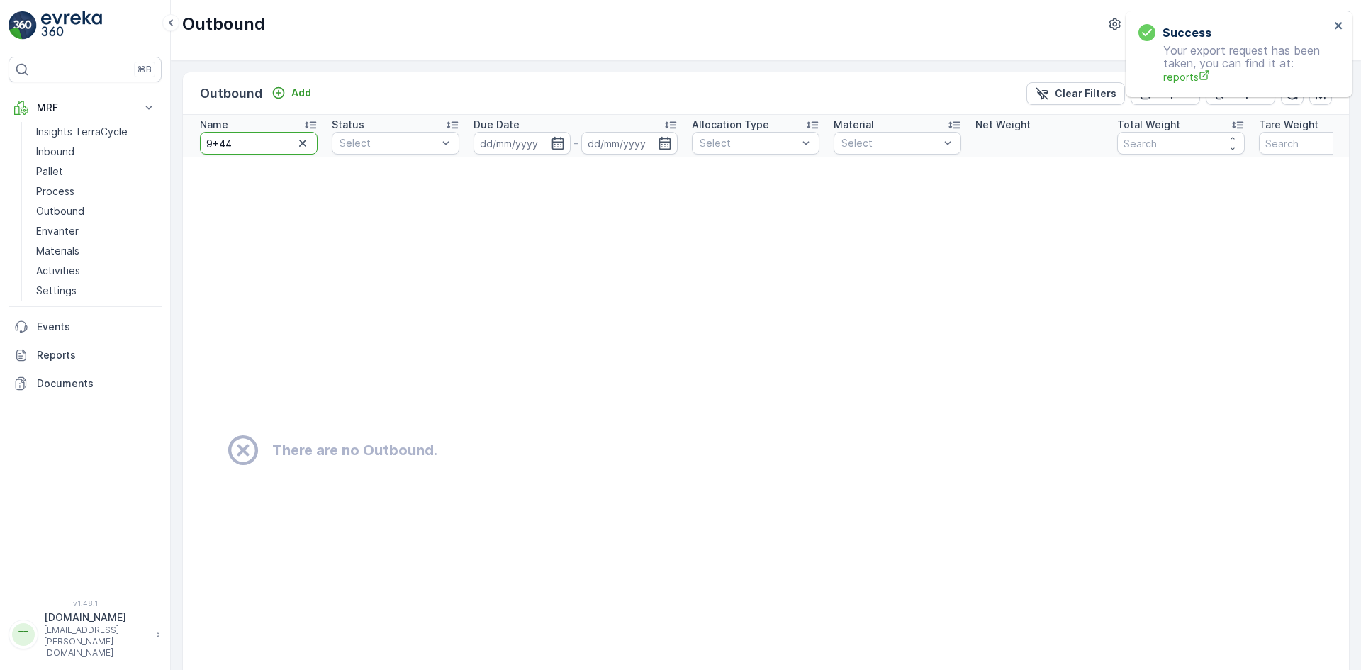
click at [221, 143] on input "9+44" at bounding box center [259, 143] width 118 height 23
type input "944"
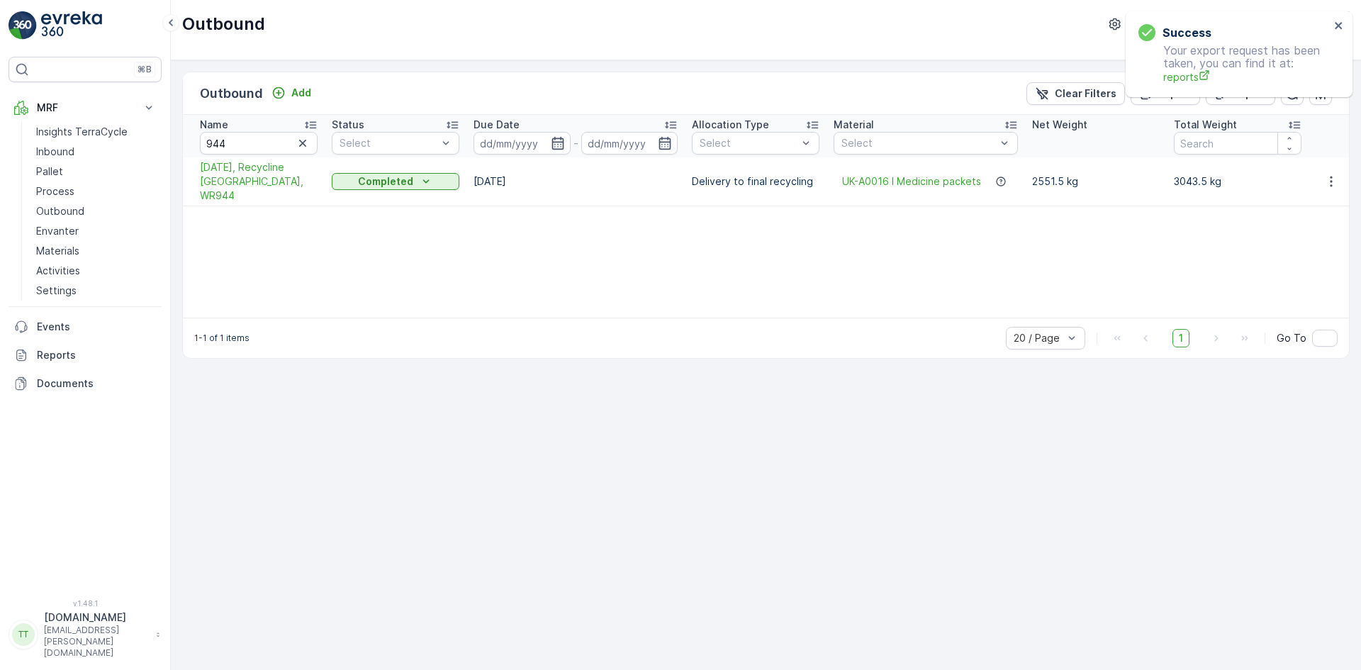
click at [241, 160] on td "[DATE], Recycline [GEOGRAPHIC_DATA], WR944" at bounding box center [254, 181] width 142 height 49
click at [240, 164] on span "[DATE], Recycline [GEOGRAPHIC_DATA], WR944" at bounding box center [259, 181] width 118 height 43
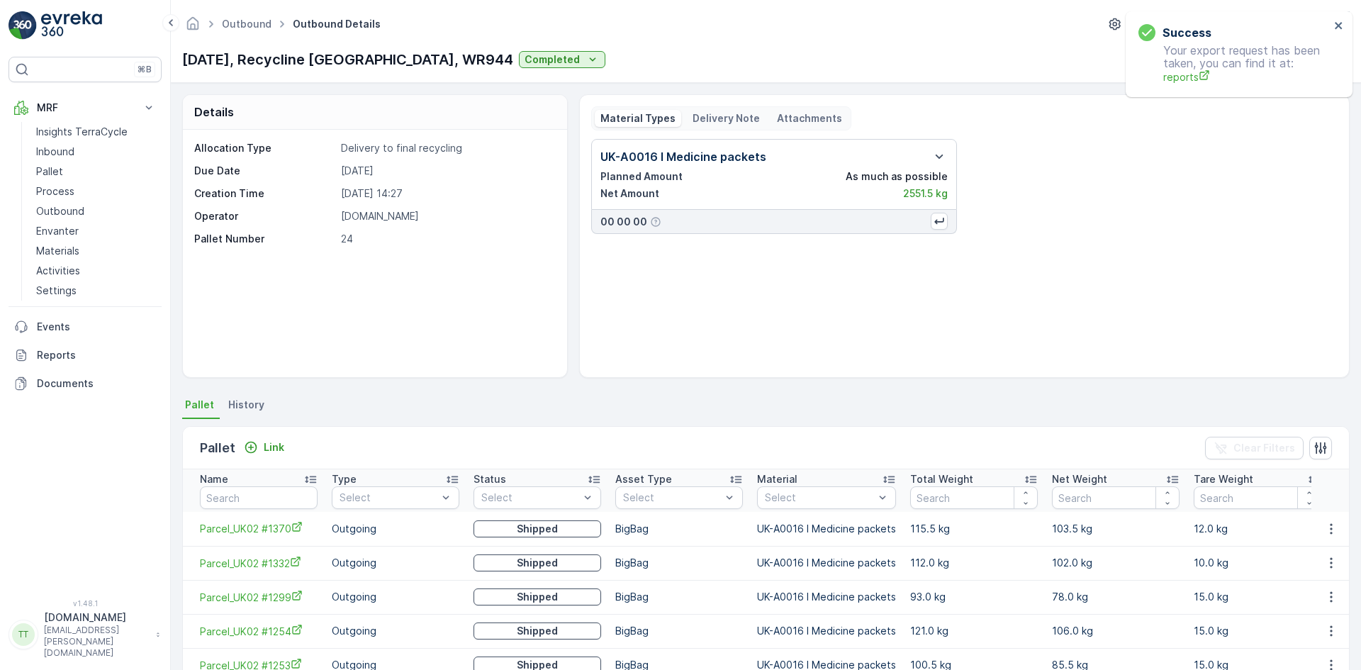
click at [717, 121] on p "Delivery Note" at bounding box center [726, 118] width 67 height 14
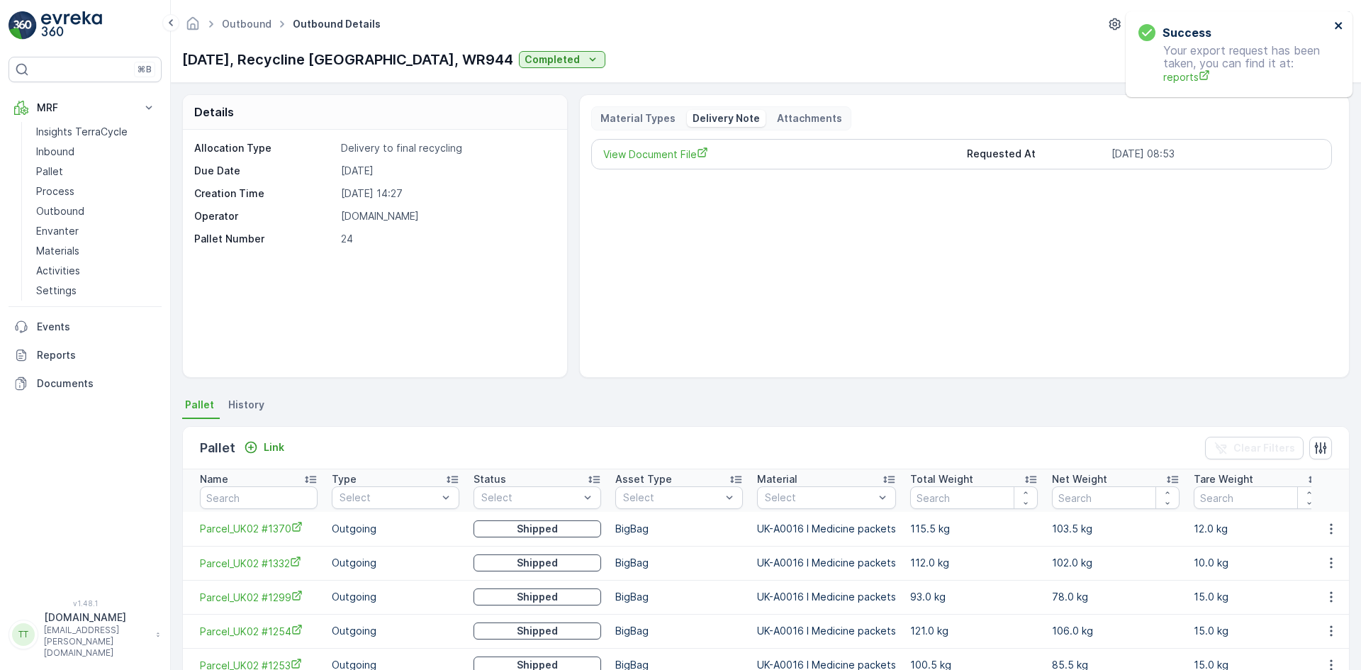
click at [1339, 27] on icon "close" at bounding box center [1338, 25] width 7 height 7
click at [1293, 55] on p "Actions" at bounding box center [1302, 59] width 38 height 14
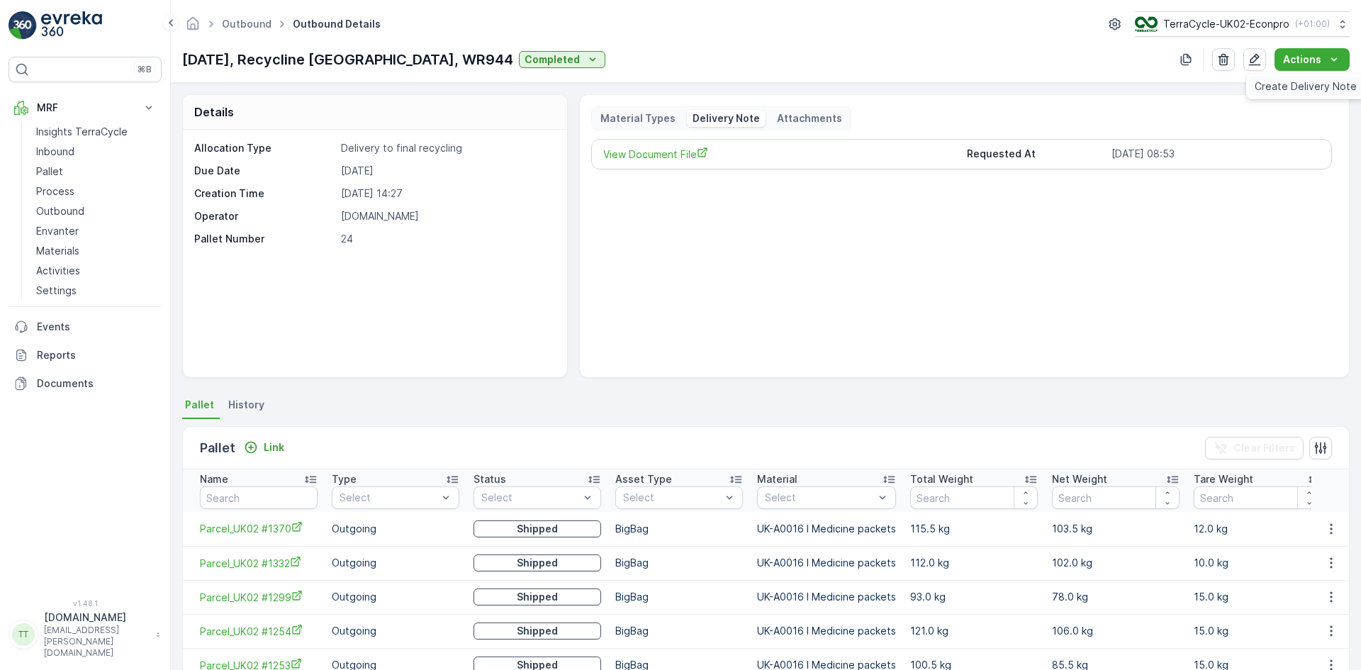
click at [1295, 81] on span "Create Delivery Note" at bounding box center [1306, 86] width 102 height 14
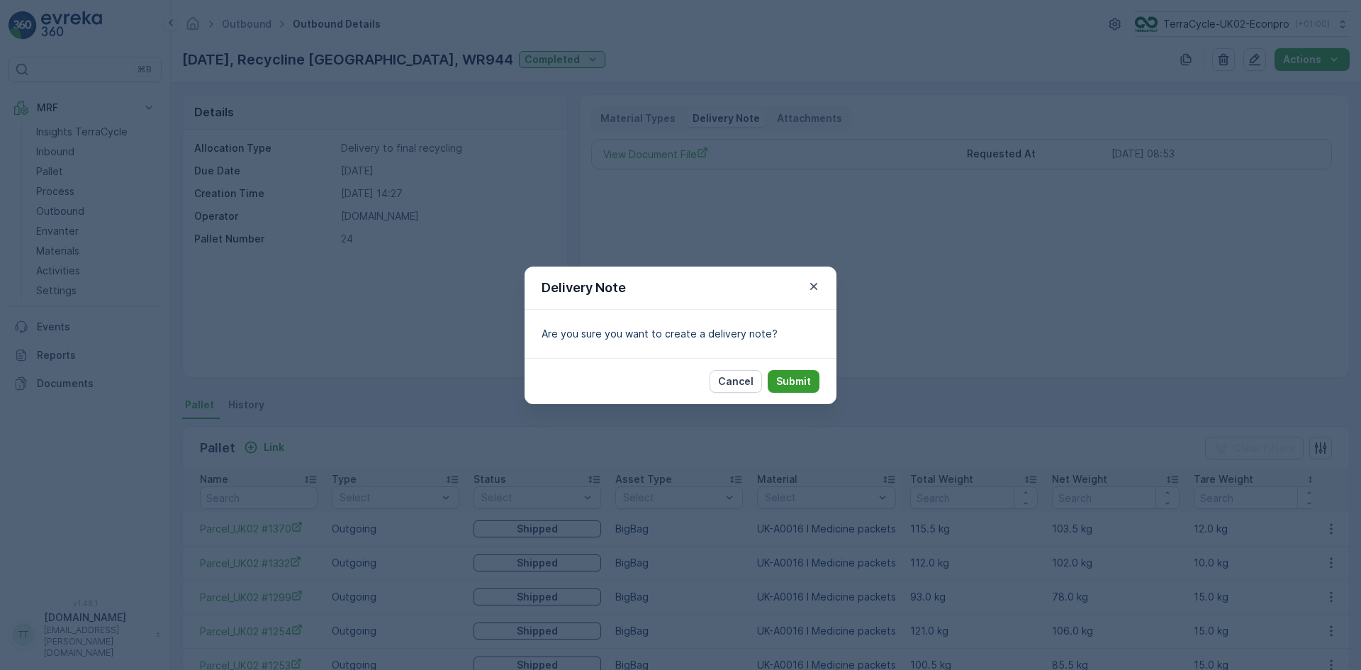
click at [788, 382] on p "Submit" at bounding box center [793, 381] width 35 height 14
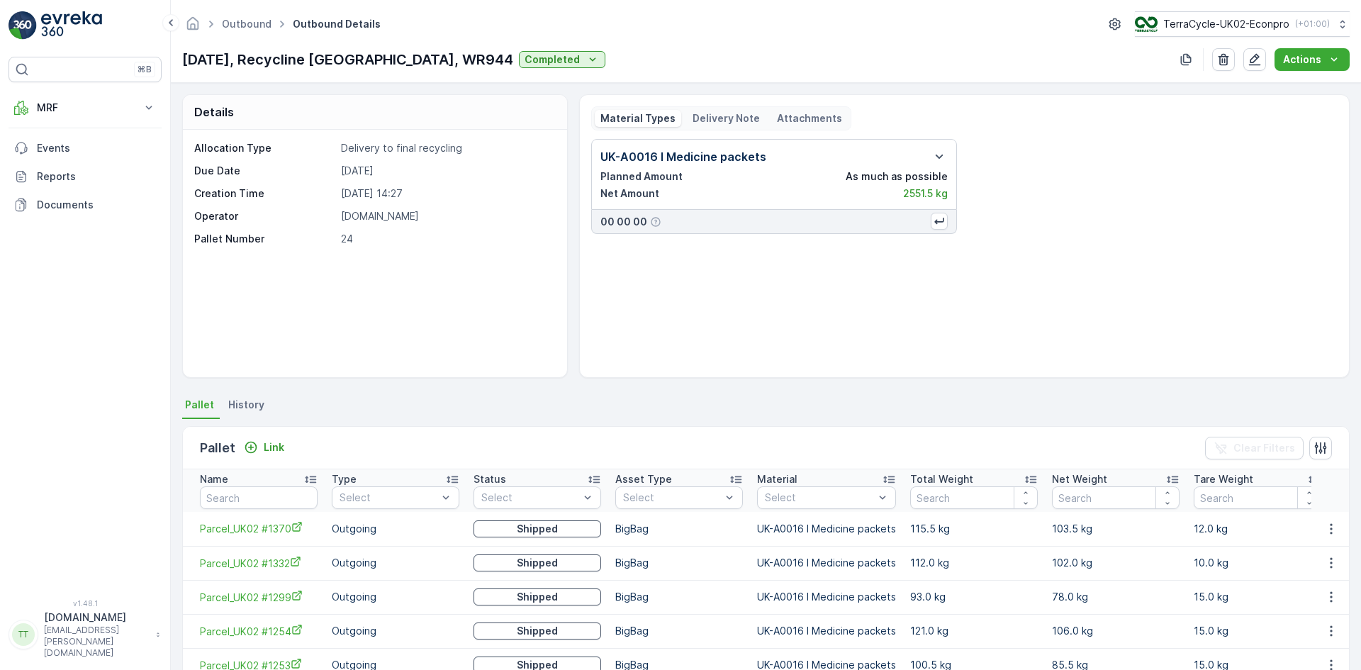
click at [720, 119] on p "Delivery Note" at bounding box center [726, 118] width 67 height 14
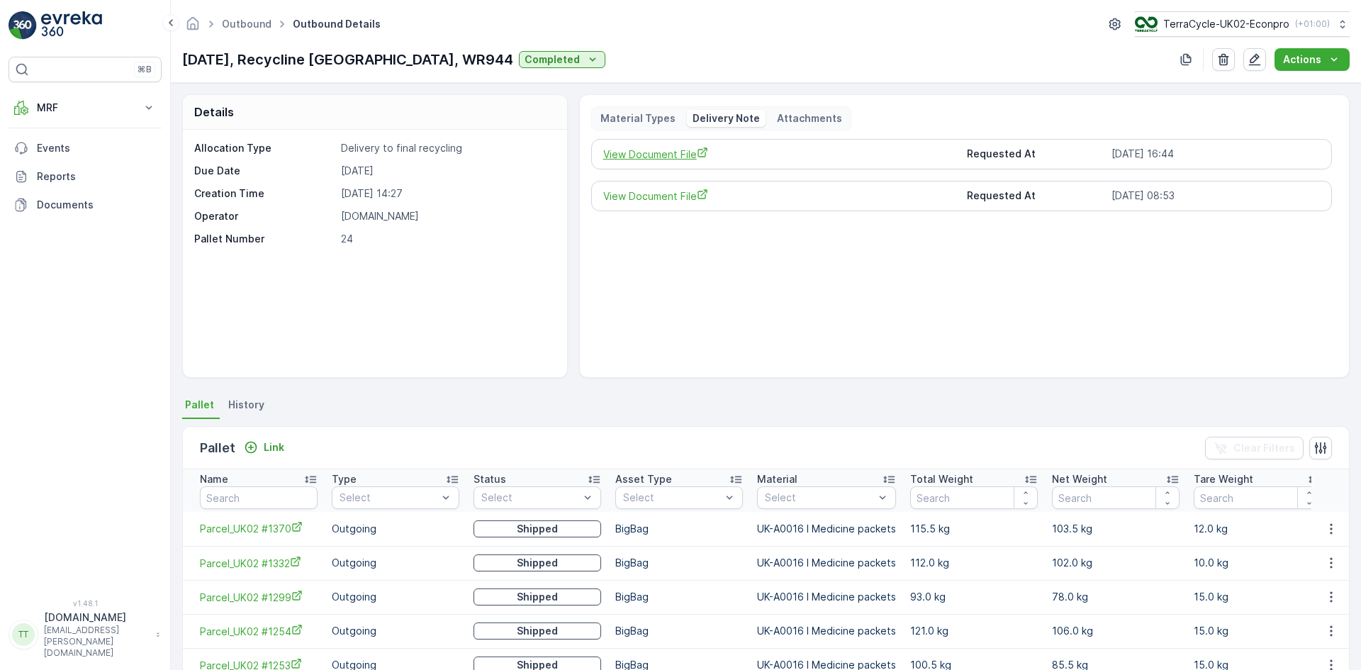
click at [697, 157] on icon "View Document File" at bounding box center [702, 152] width 11 height 11
click at [242, 21] on link "Outbound" at bounding box center [247, 24] width 50 height 12
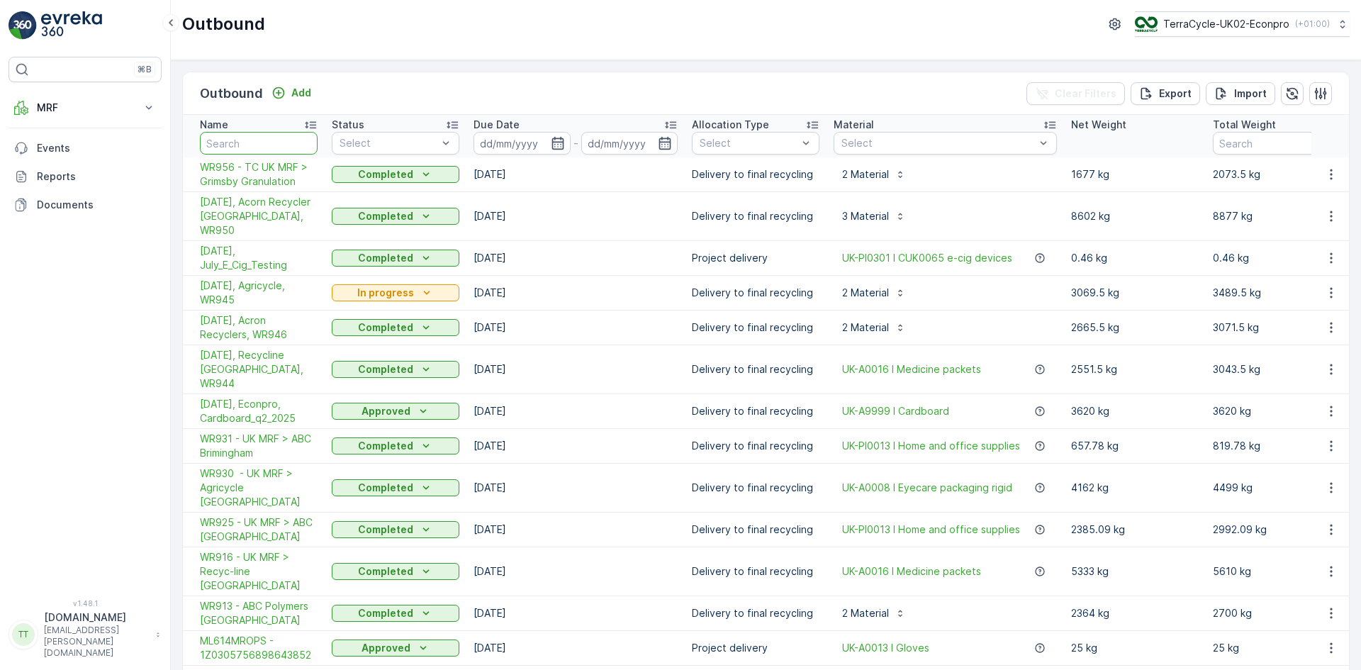
click at [262, 140] on input "text" at bounding box center [259, 143] width 118 height 23
paste input "ML614MROPS - 1Z0305756898643852"
type input "ML614MROPS - 1Z0305756898643852"
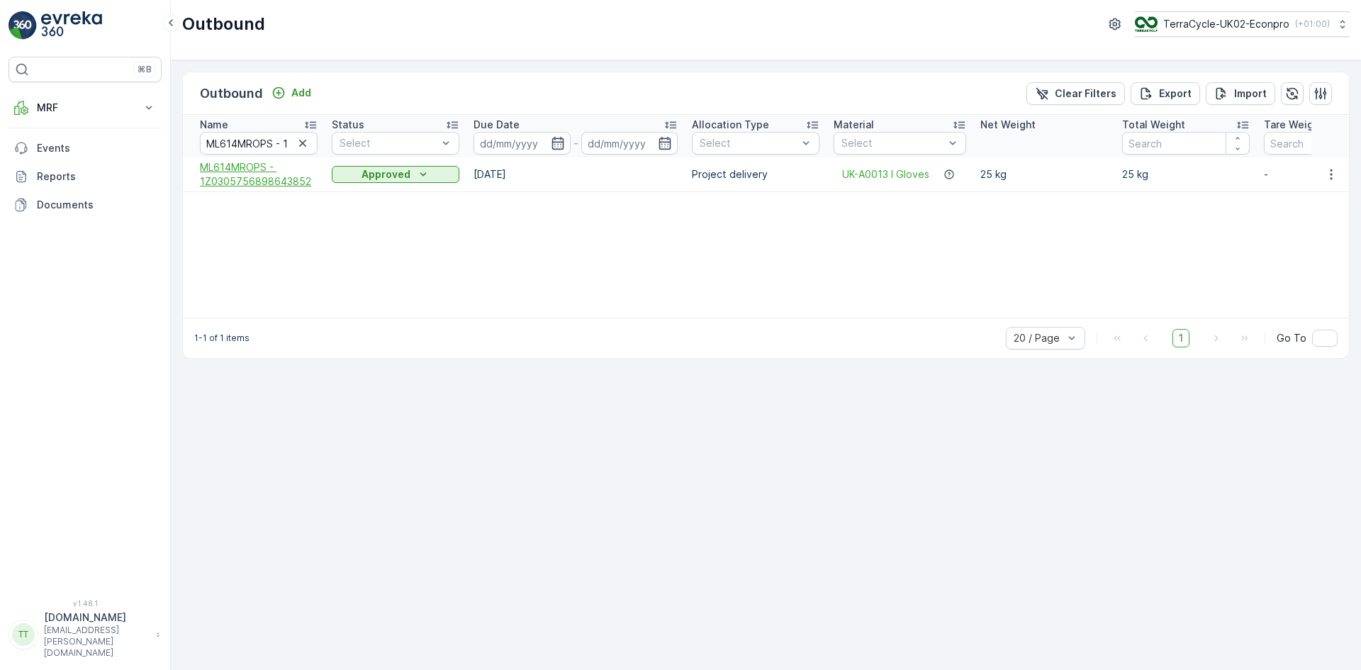
click at [247, 166] on span "ML614MROPS - 1Z0305756898643852" at bounding box center [259, 174] width 118 height 28
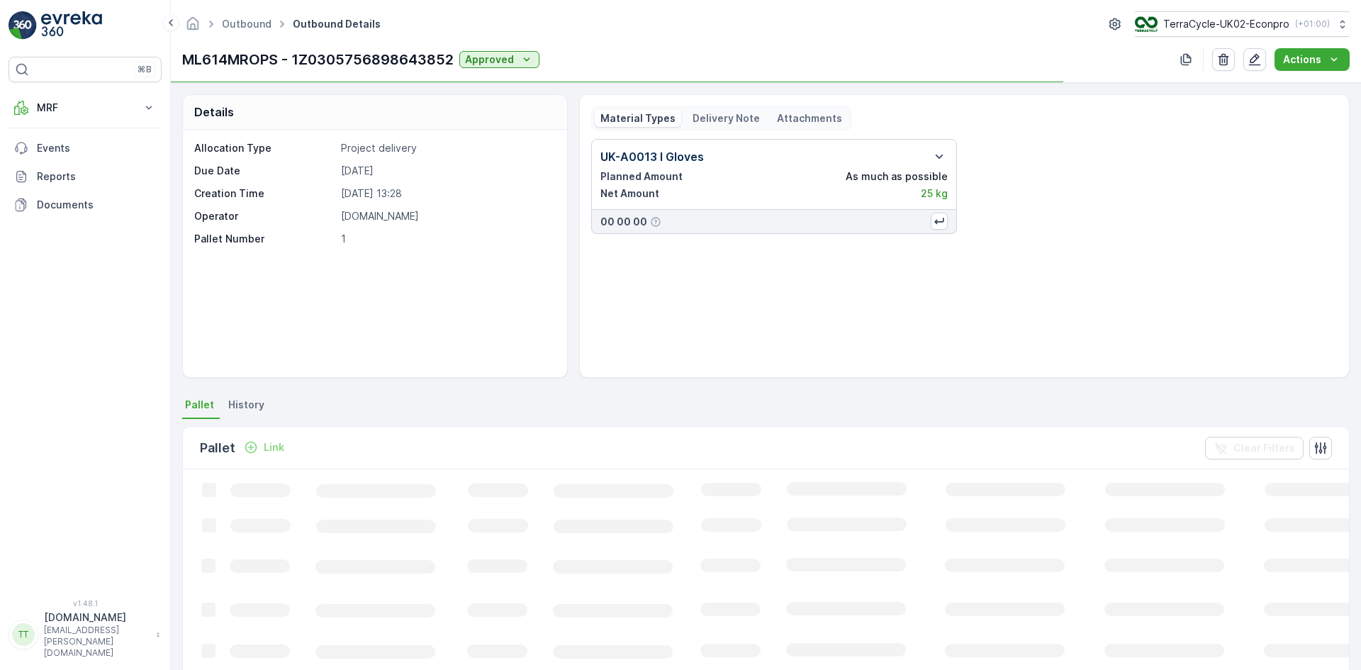
click at [729, 115] on p "Delivery Note" at bounding box center [726, 118] width 67 height 14
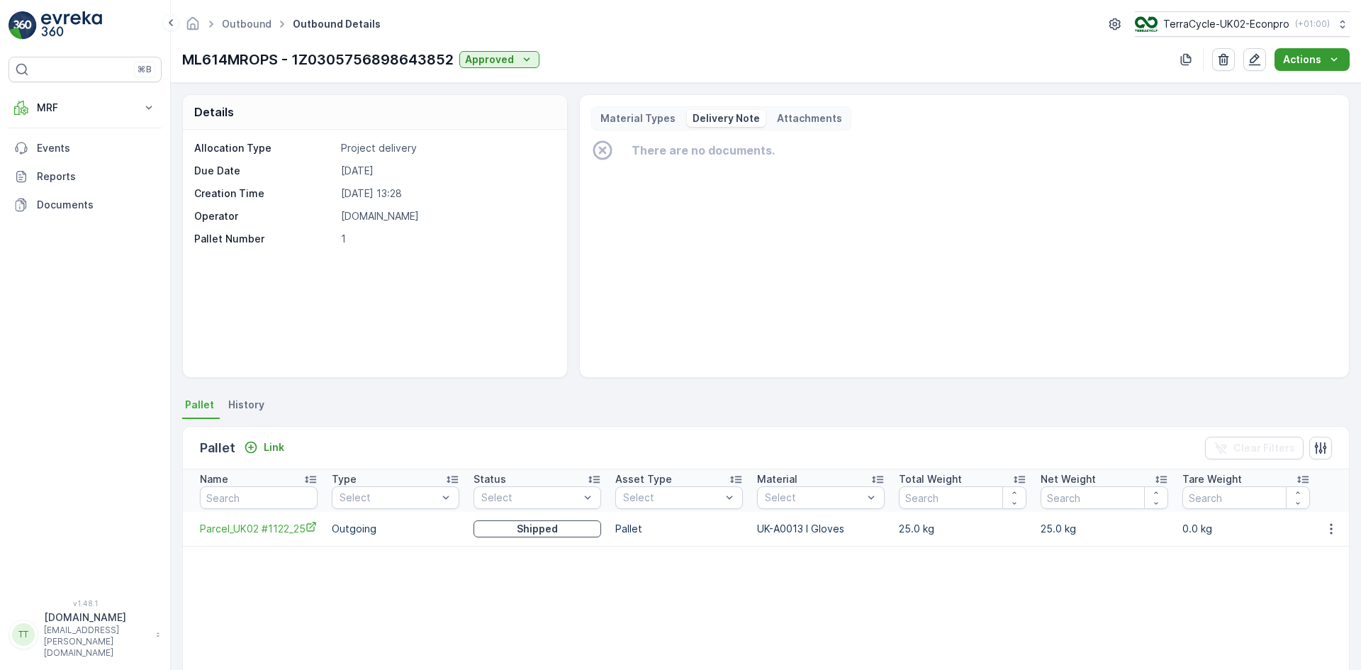
click at [1334, 61] on icon "Actions" at bounding box center [1334, 59] width 14 height 14
click at [1281, 96] on div "Create Delivery Note" at bounding box center [1305, 87] width 113 height 20
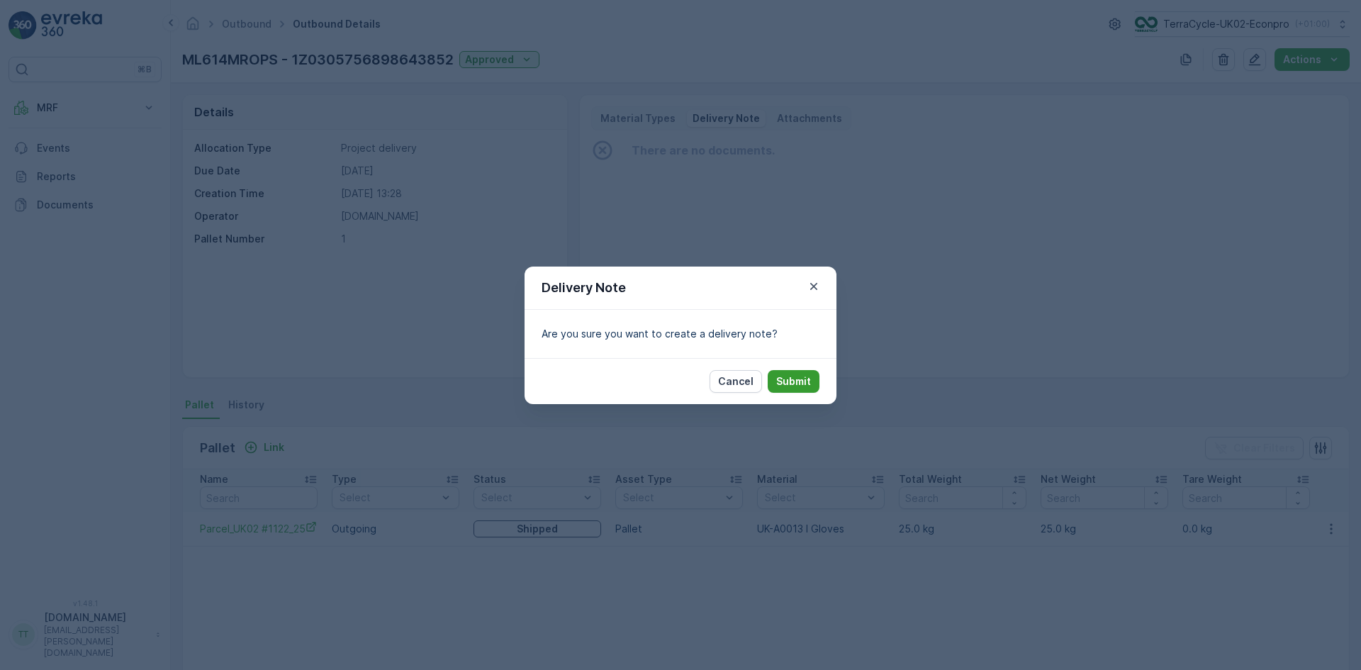
click at [797, 379] on p "Submit" at bounding box center [793, 381] width 35 height 14
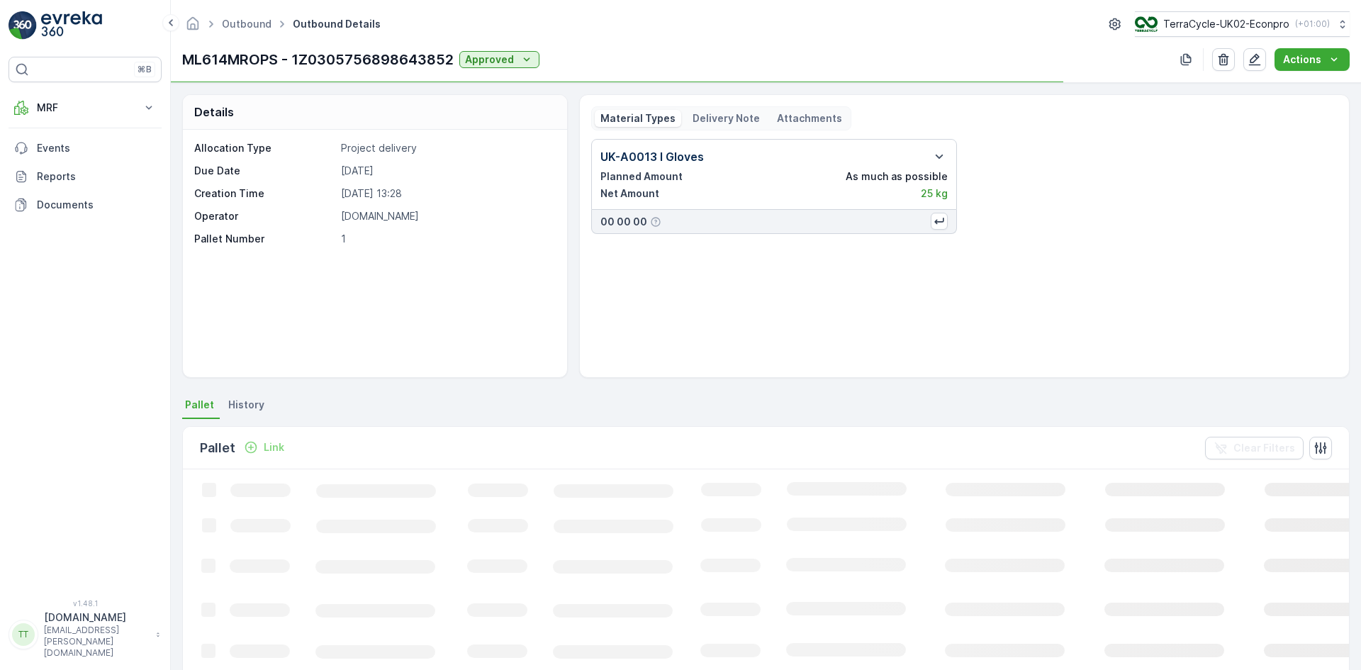
click at [703, 111] on p "Delivery Note" at bounding box center [726, 118] width 67 height 14
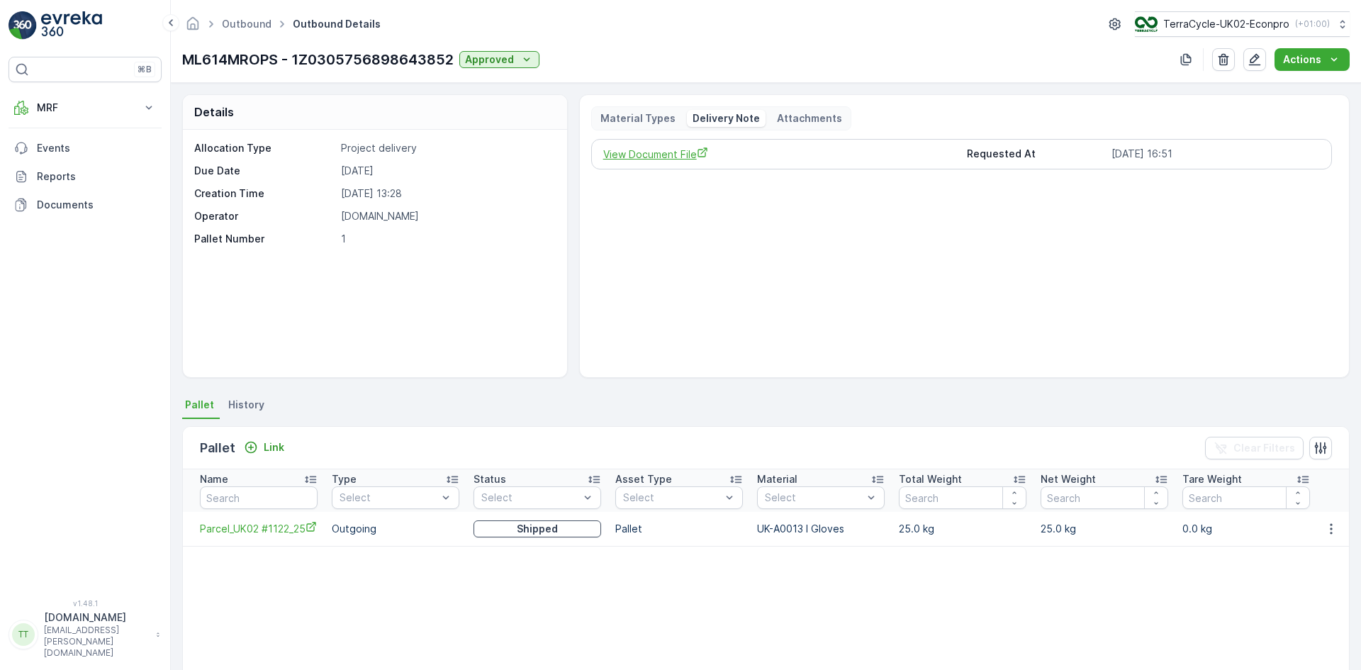
click at [684, 157] on span "View Document File" at bounding box center [779, 154] width 353 height 15
click at [1185, 28] on p "TerraCycle-UK02-Econpro" at bounding box center [1226, 24] width 126 height 14
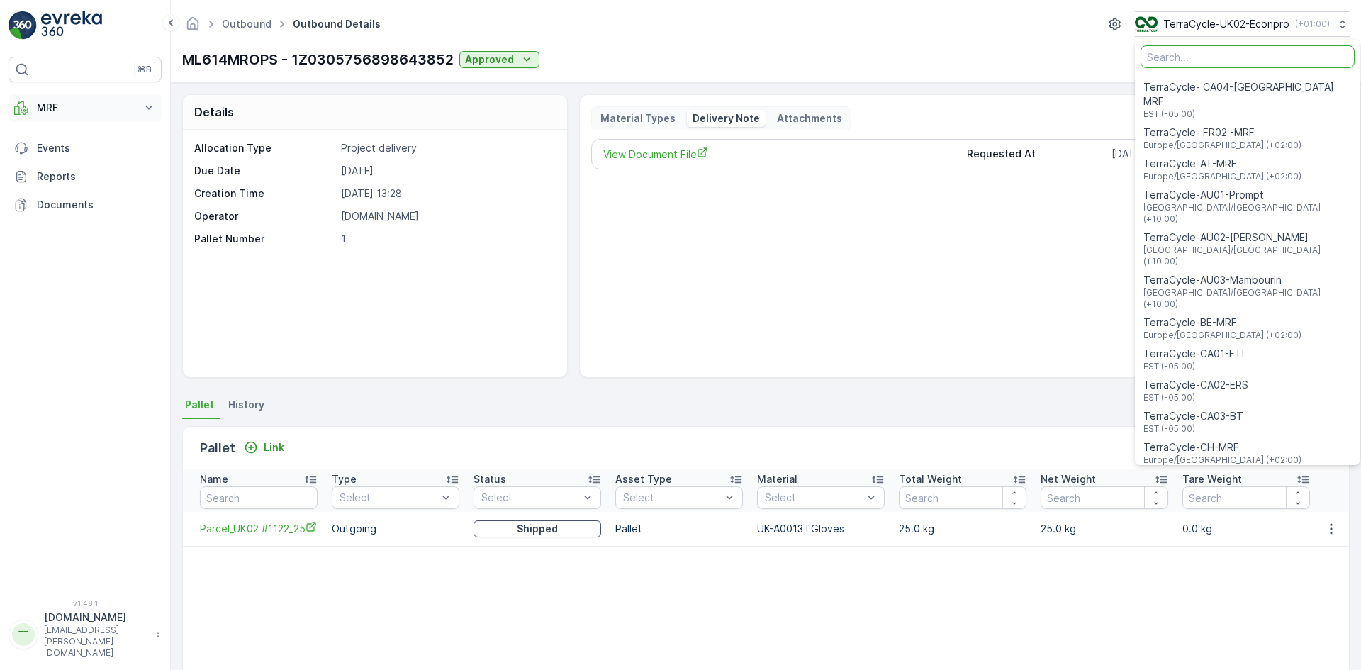
click at [48, 111] on p "MRF" at bounding box center [85, 108] width 96 height 14
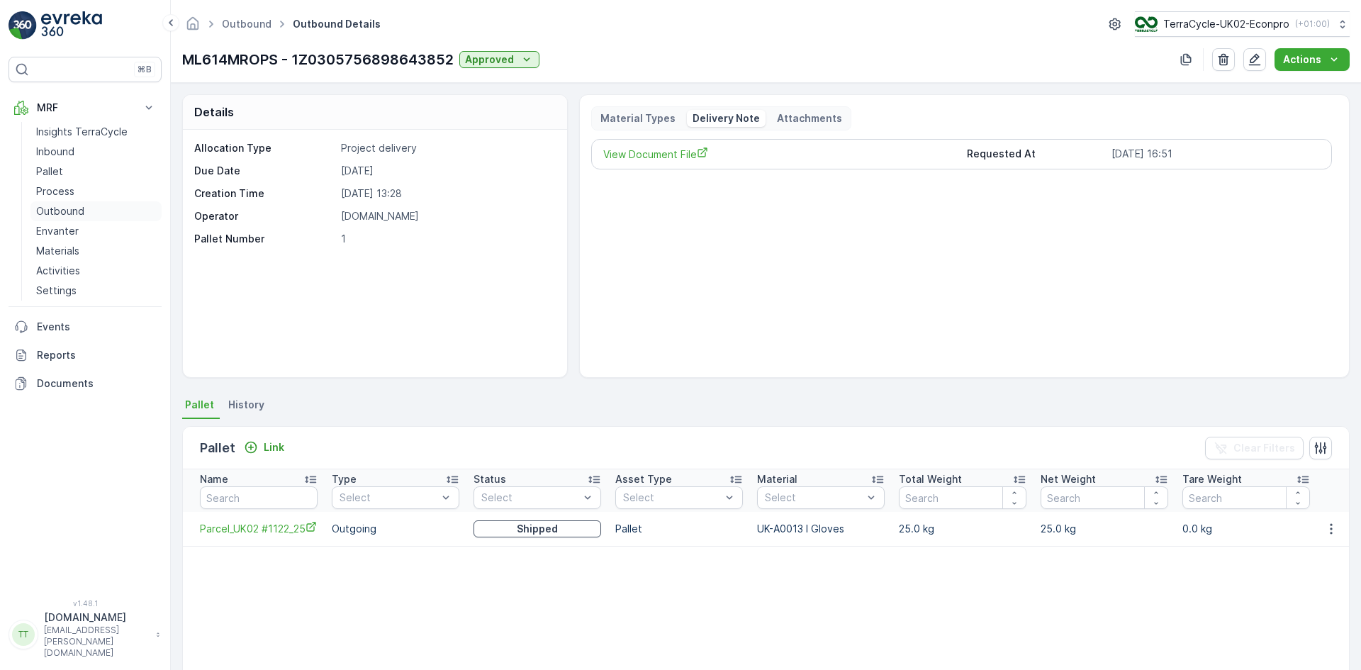
click at [72, 209] on p "Outbound" at bounding box center [60, 211] width 48 height 14
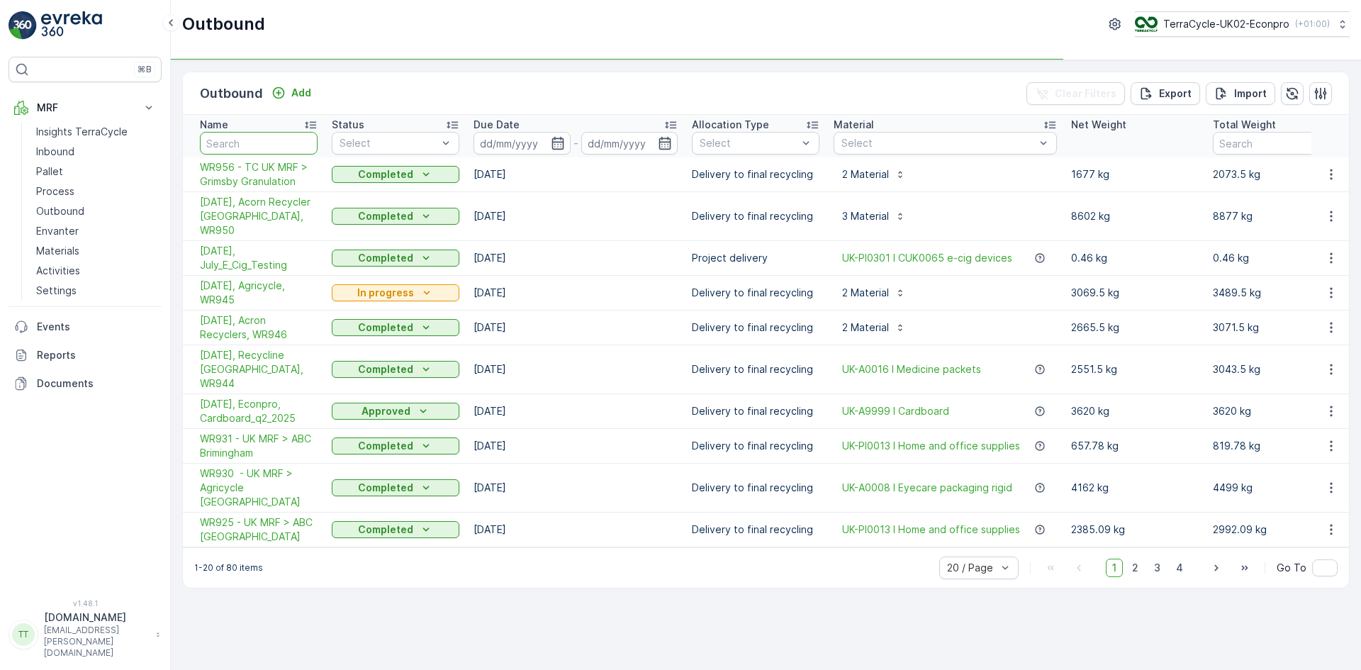
click at [237, 140] on input "text" at bounding box center [259, 143] width 118 height 23
click at [235, 140] on input "text" at bounding box center [259, 143] width 118 height 23
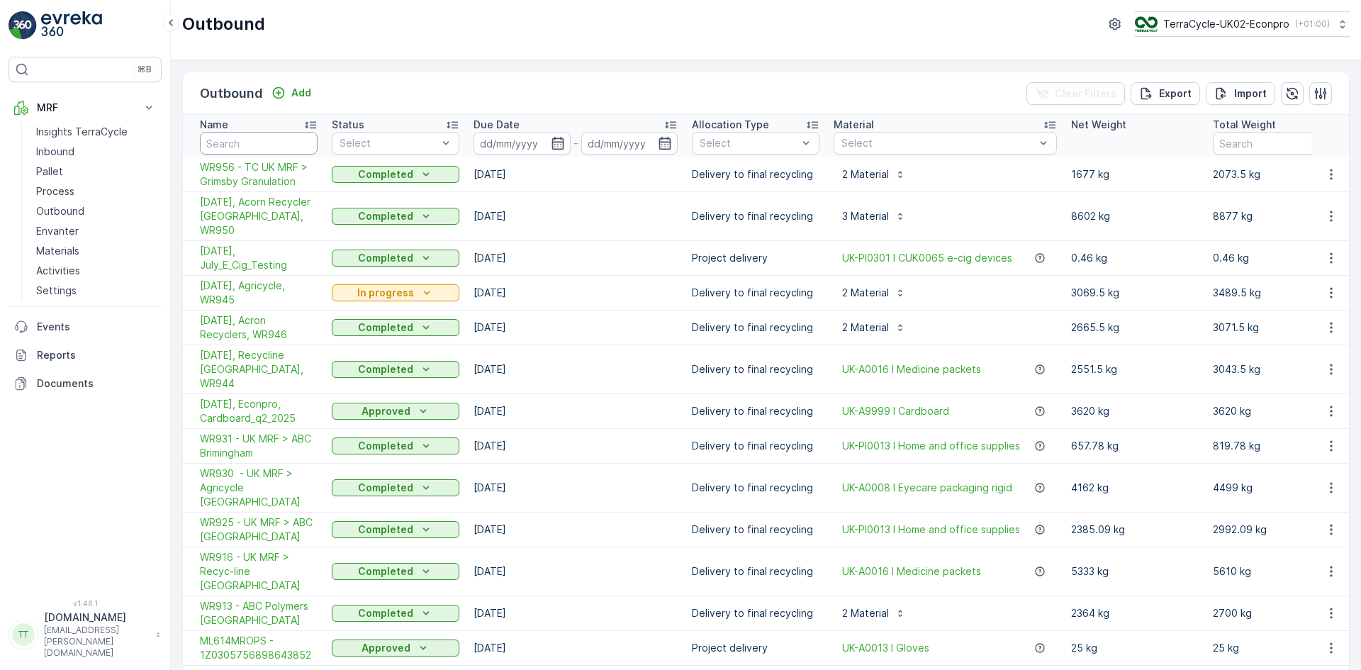
click at [262, 138] on input "text" at bounding box center [259, 143] width 118 height 23
type input "890"
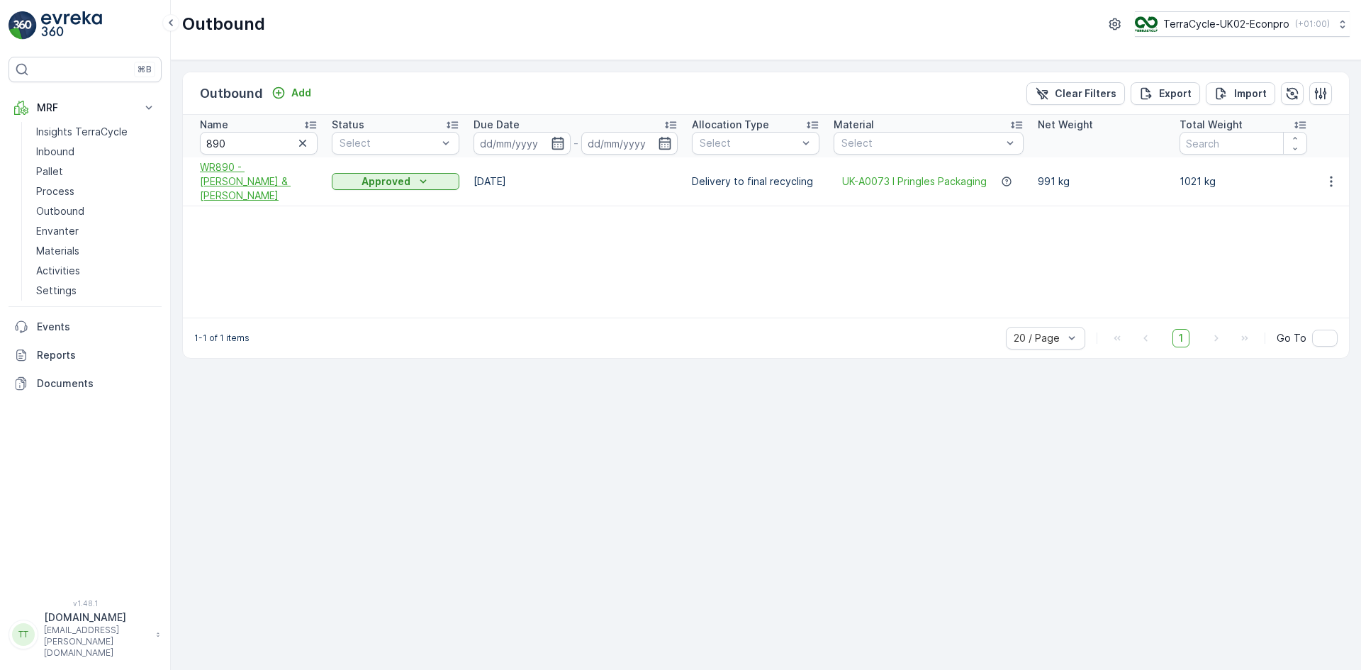
click at [289, 170] on span "WR890 - [PERSON_NAME] & [PERSON_NAME]" at bounding box center [259, 181] width 118 height 43
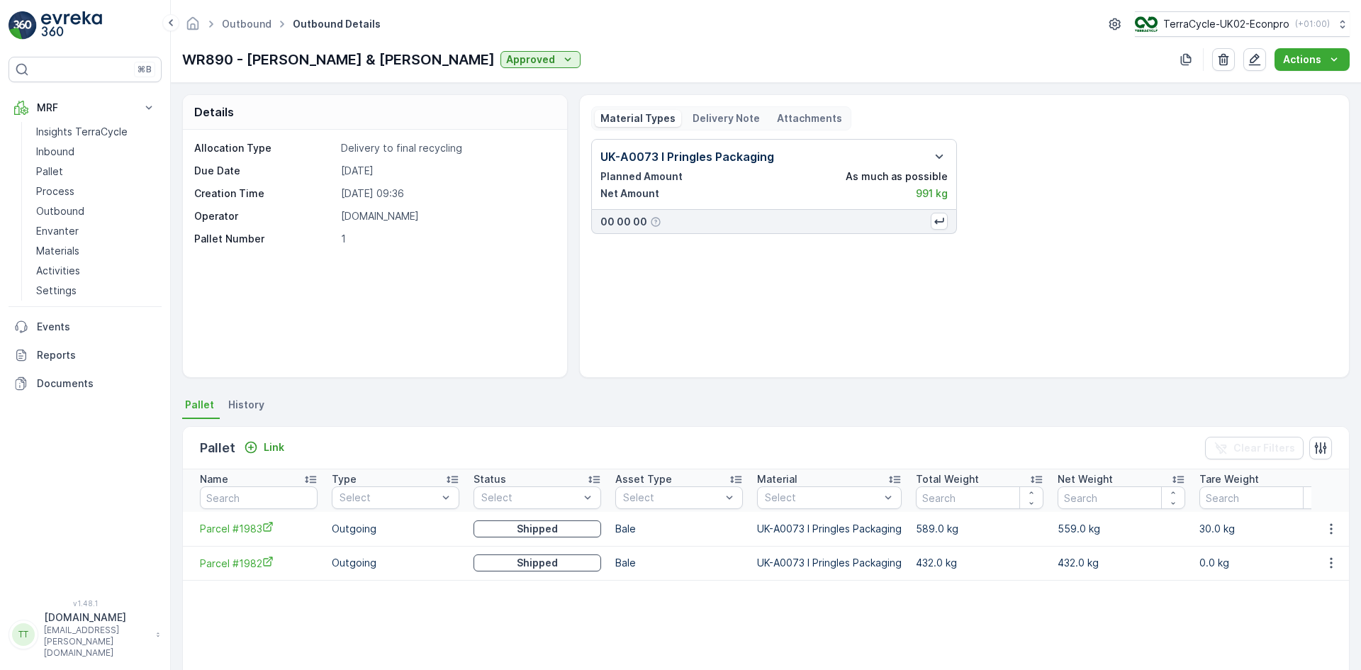
click at [730, 125] on div "Delivery Note" at bounding box center [726, 118] width 79 height 17
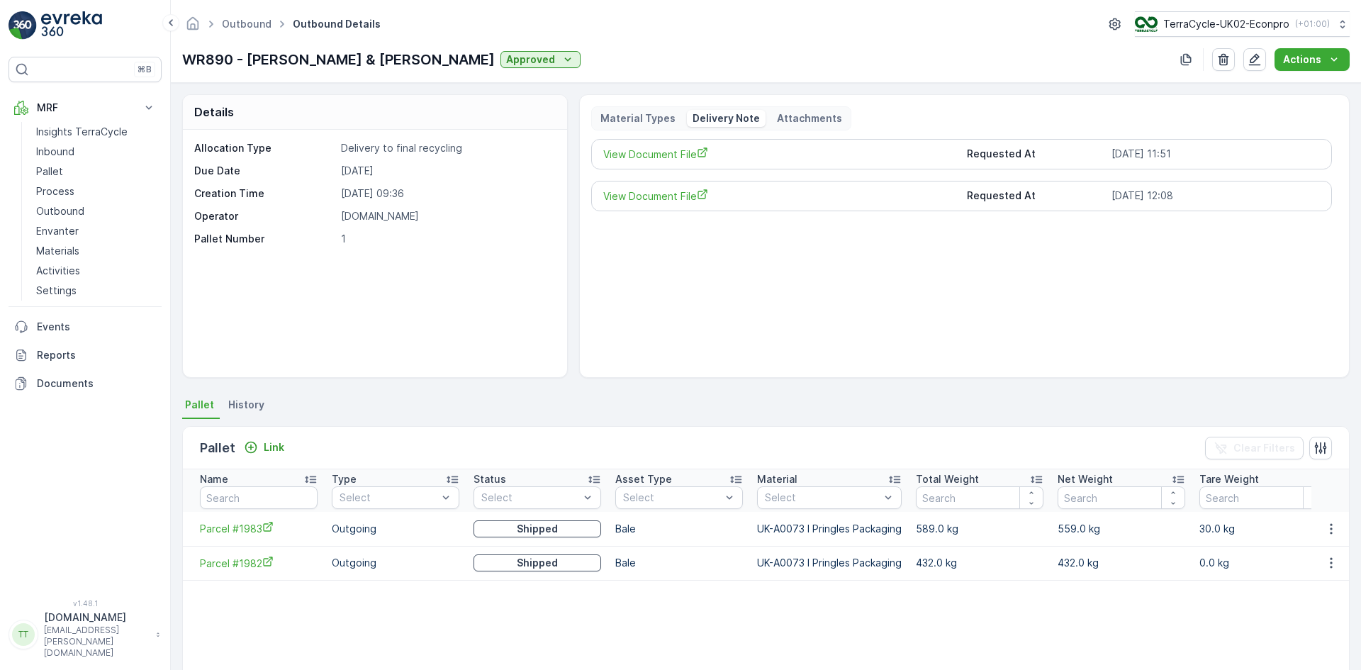
click at [642, 117] on p "Material Types" at bounding box center [638, 118] width 75 height 14
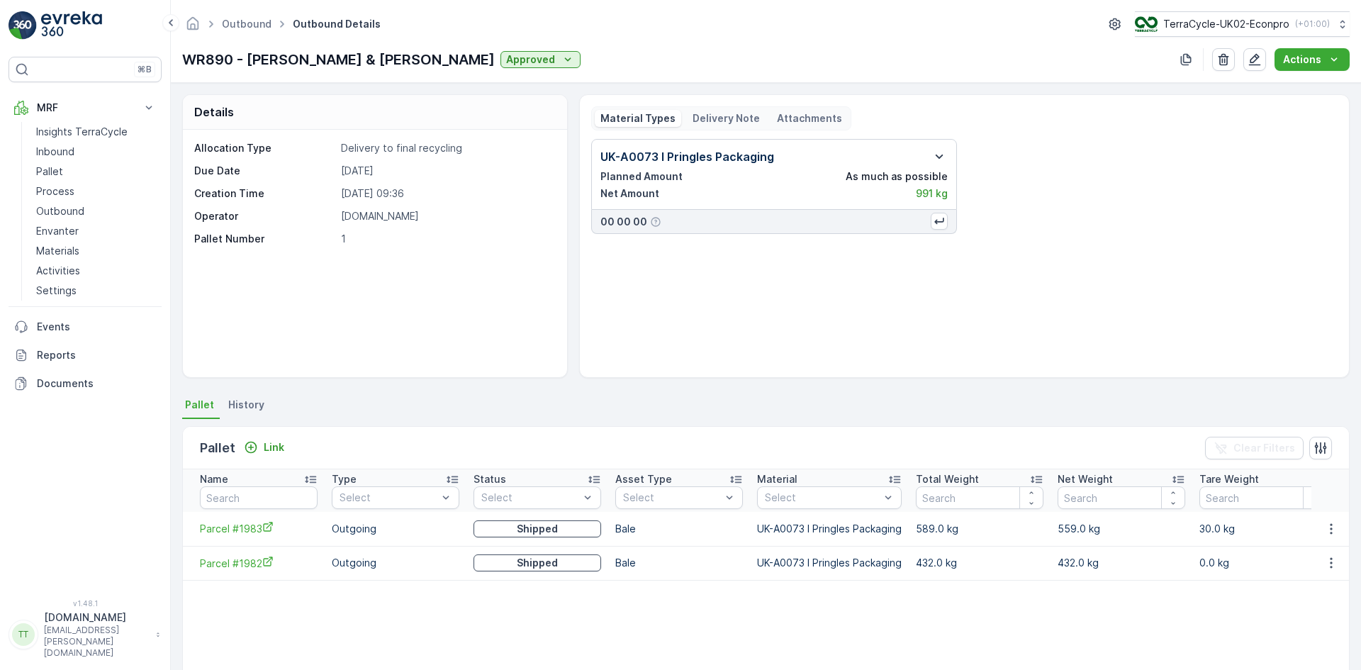
click at [932, 152] on icon "button" at bounding box center [939, 156] width 17 height 17
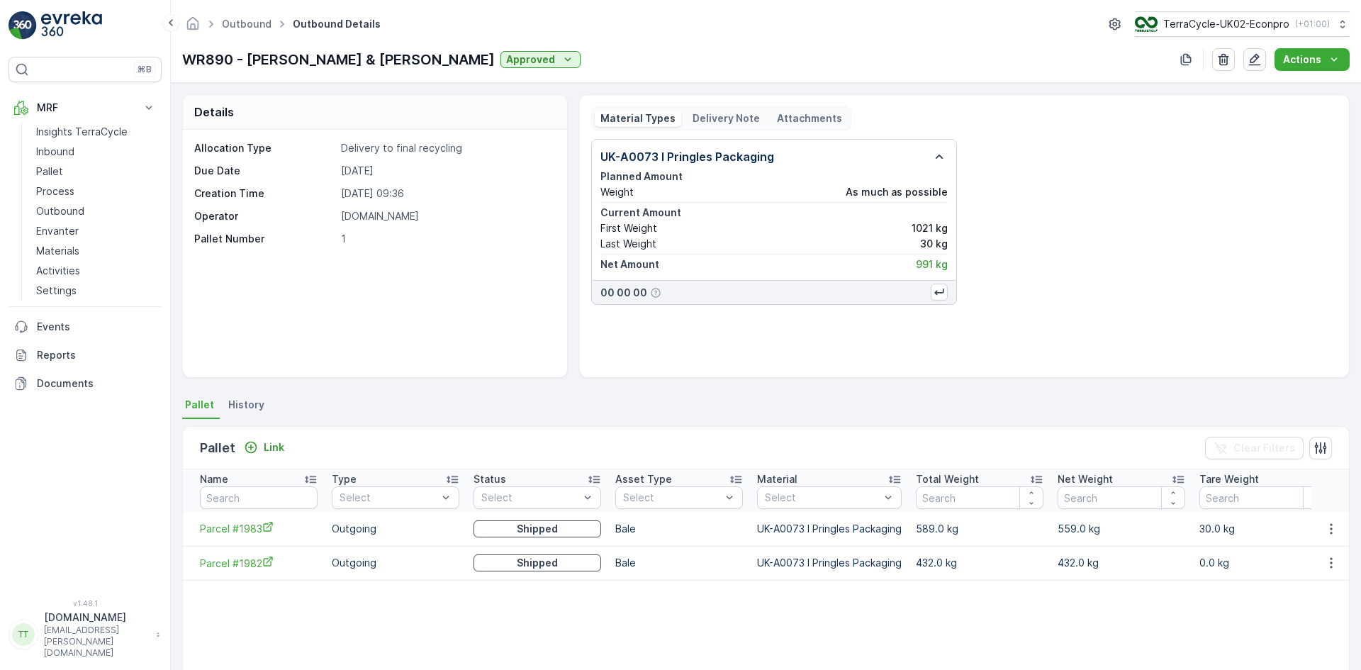
click at [1253, 65] on icon "button" at bounding box center [1255, 60] width 12 height 12
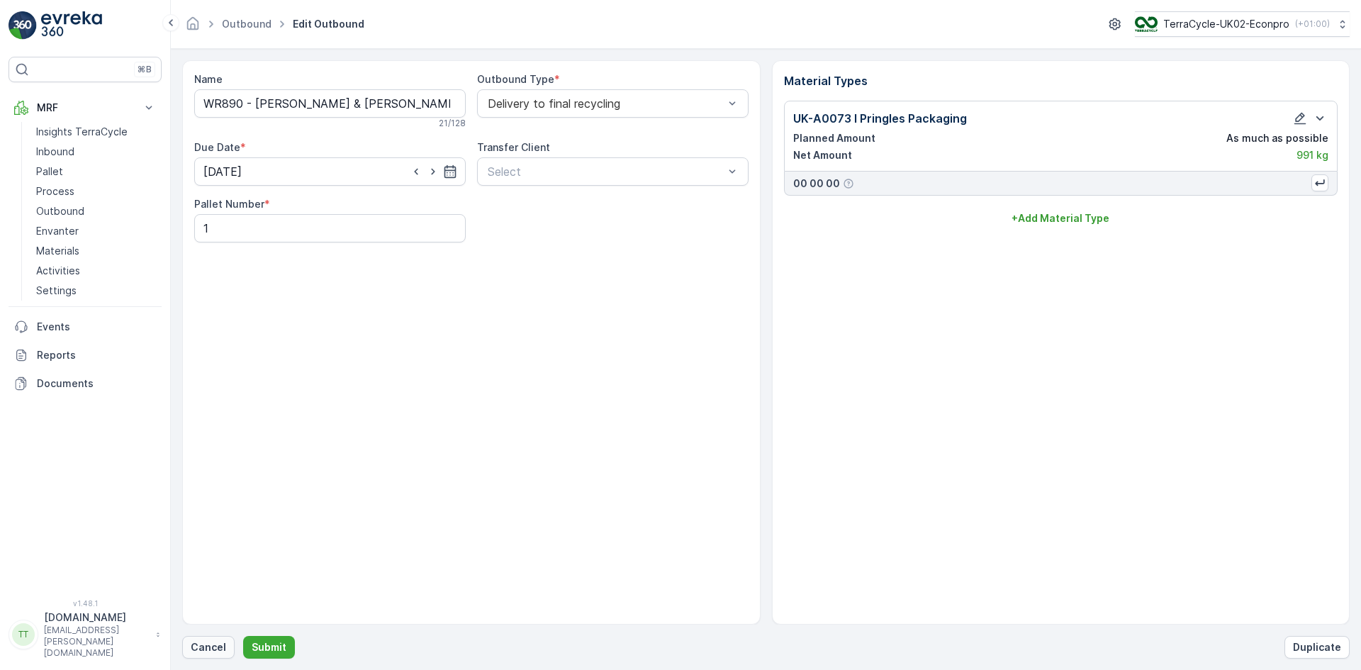
click at [201, 647] on p "Cancel" at bounding box center [208, 647] width 35 height 14
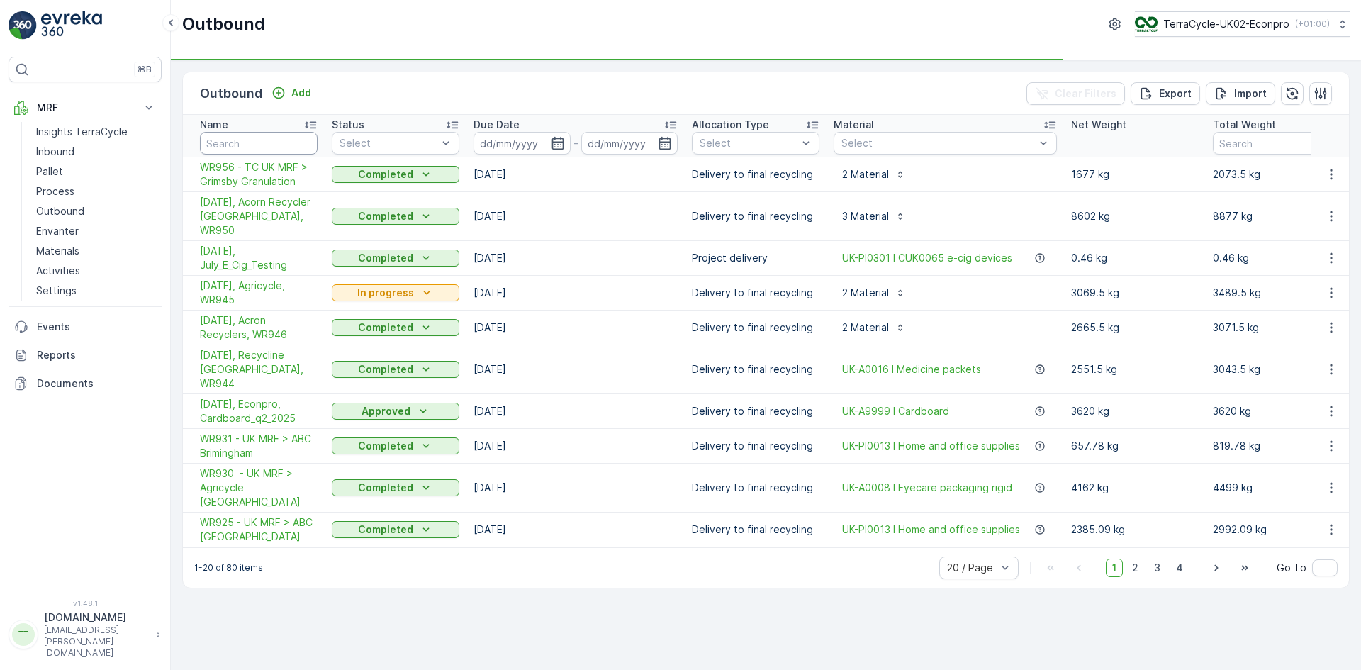
click at [231, 143] on input "text" at bounding box center [259, 143] width 118 height 23
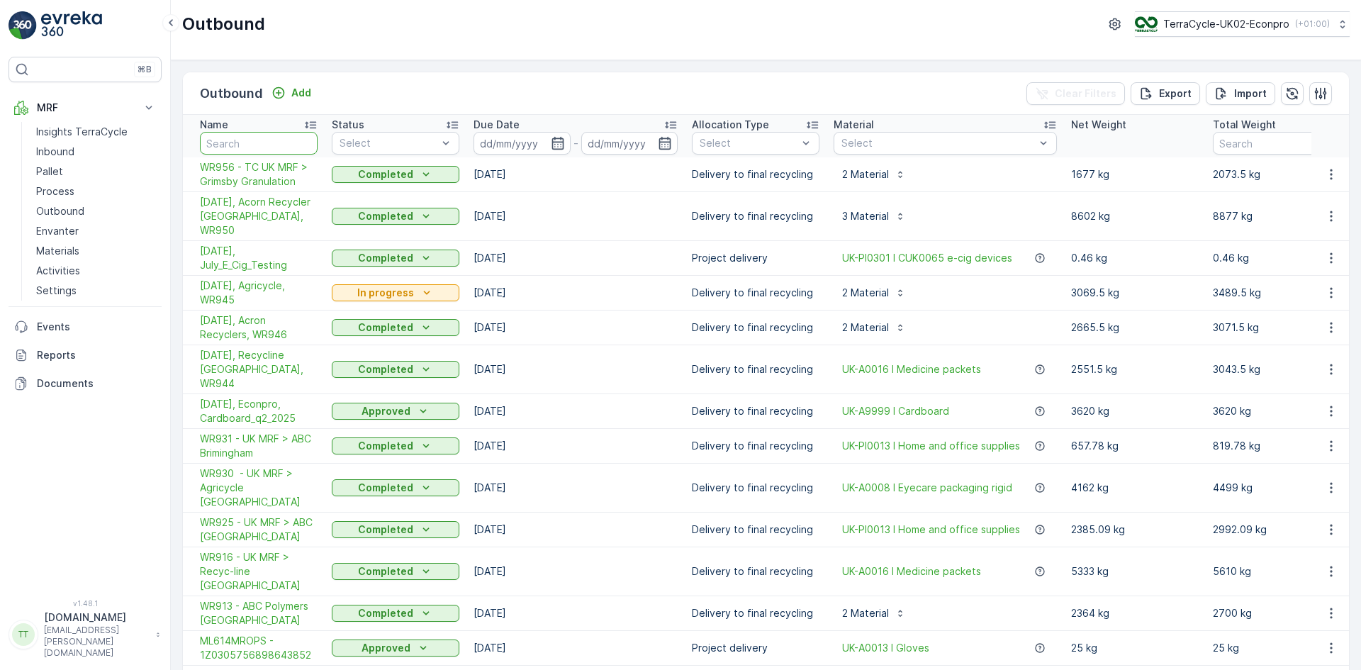
click at [231, 143] on input "text" at bounding box center [259, 143] width 118 height 23
type input "890"
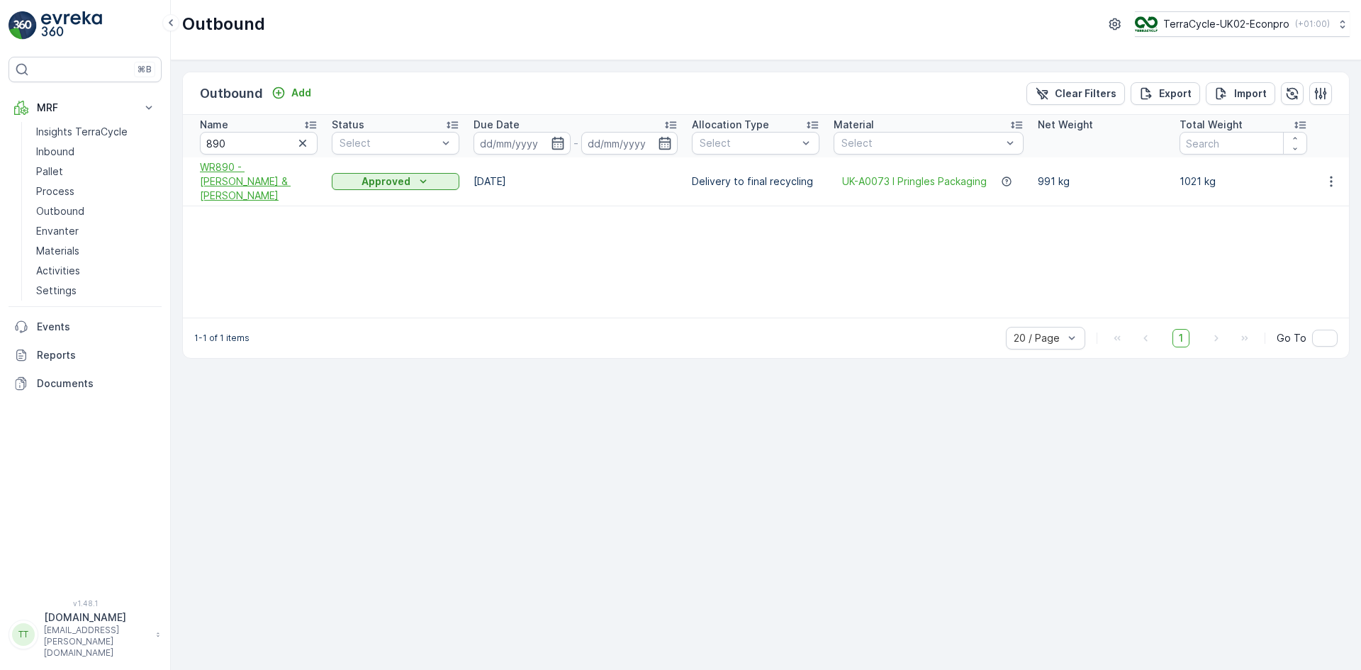
click at [240, 181] on span "WR890 - [PERSON_NAME] & [PERSON_NAME]" at bounding box center [259, 181] width 118 height 43
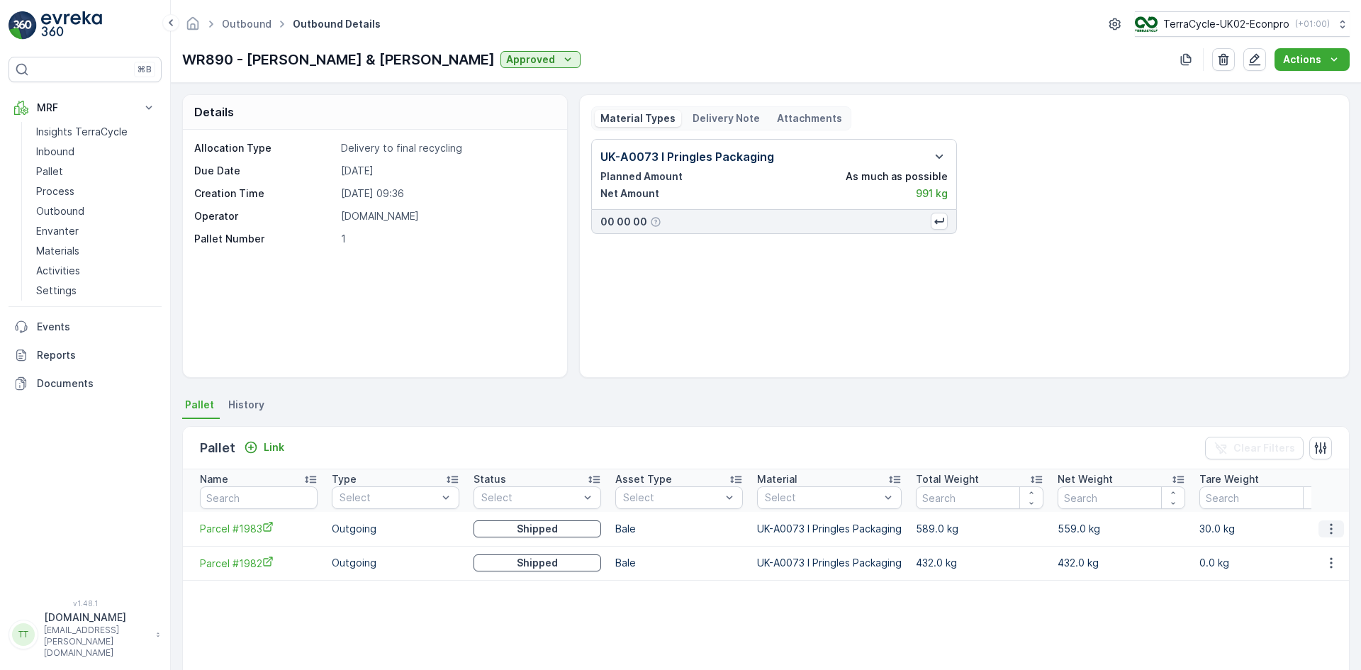
click at [1324, 524] on icon "button" at bounding box center [1331, 529] width 14 height 14
click at [227, 531] on span "Parcel #1983" at bounding box center [259, 528] width 118 height 15
click at [1291, 60] on p "Actions" at bounding box center [1302, 59] width 38 height 14
click at [1278, 86] on span "Create Delivery Note" at bounding box center [1306, 86] width 102 height 14
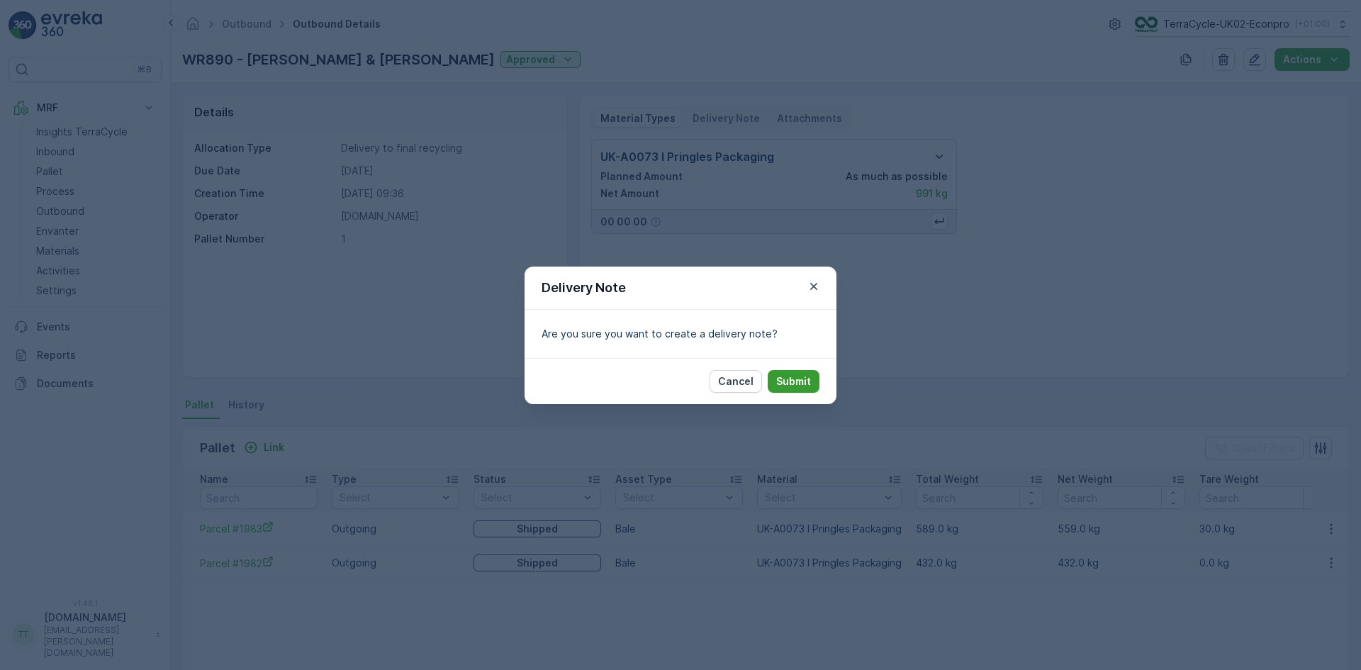
click at [789, 383] on p "Submit" at bounding box center [793, 381] width 35 height 14
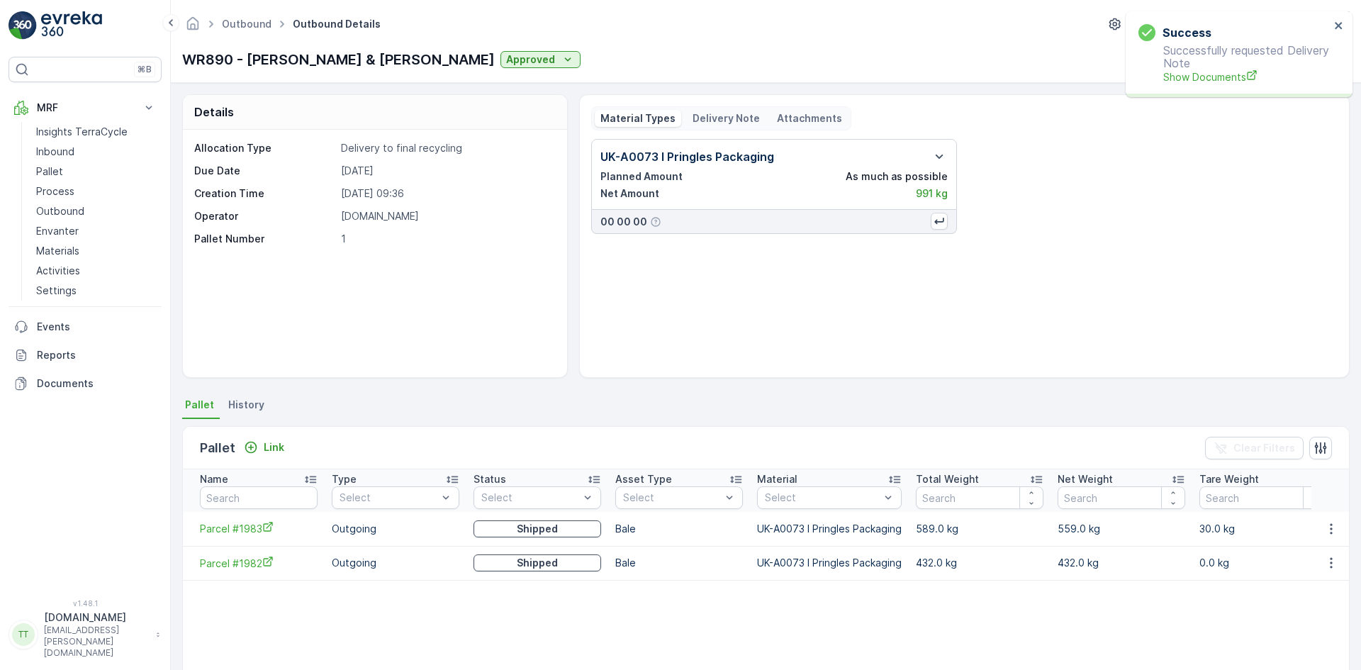
click at [716, 118] on p "Delivery Note" at bounding box center [726, 118] width 67 height 14
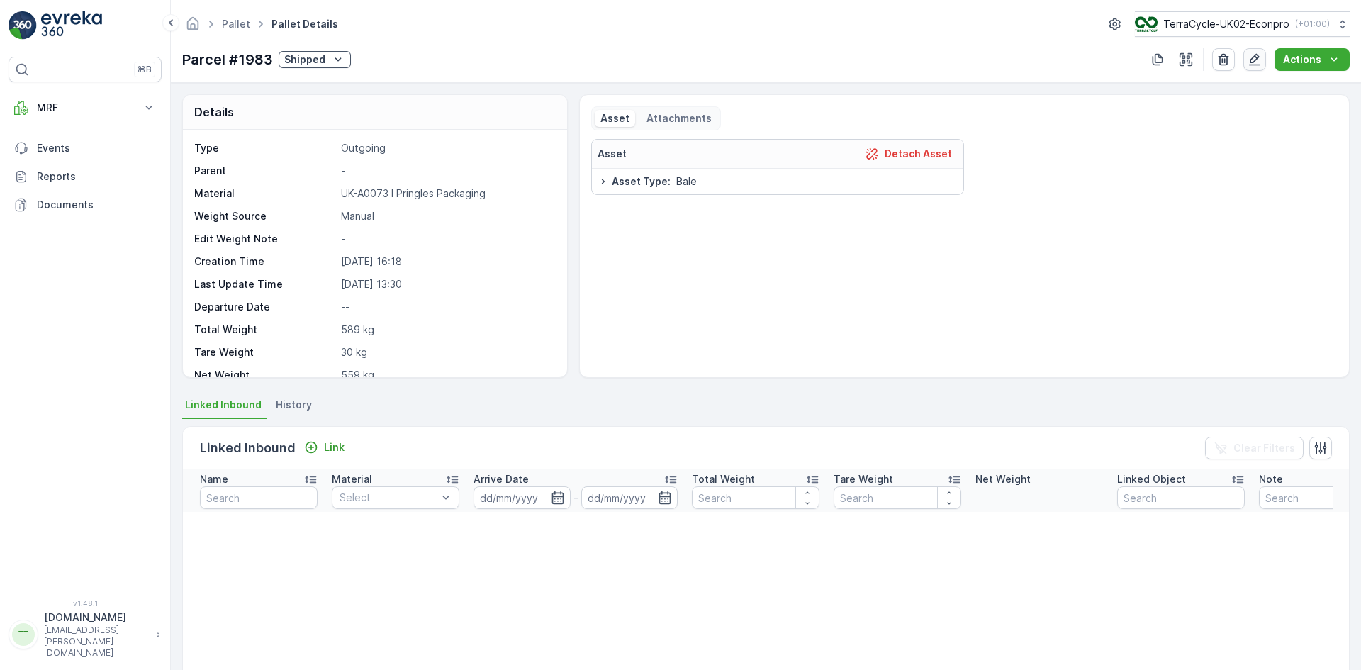
click at [1250, 57] on icon "button" at bounding box center [1255, 59] width 14 height 14
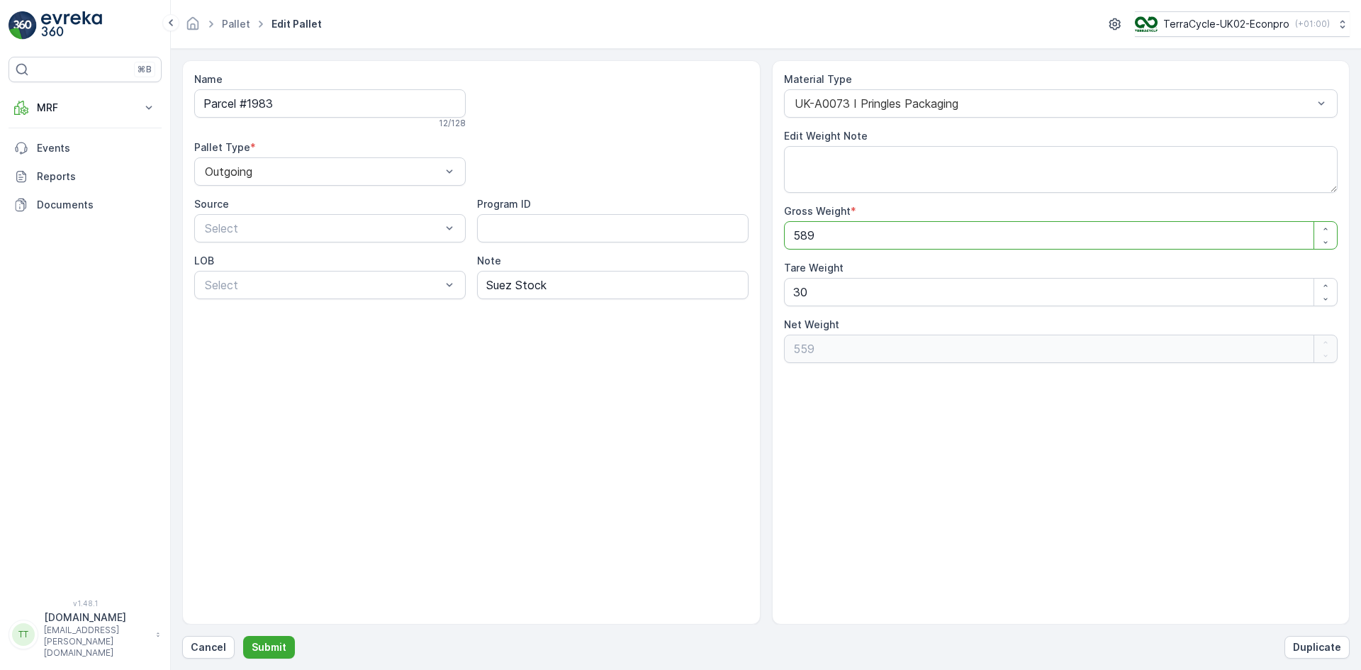
click at [802, 236] on Weight "589" at bounding box center [1061, 235] width 554 height 28
type Weight "559"
type Weight "529"
type Weight "559"
drag, startPoint x: 798, startPoint y: 298, endPoint x: 784, endPoint y: 298, distance: 14.2
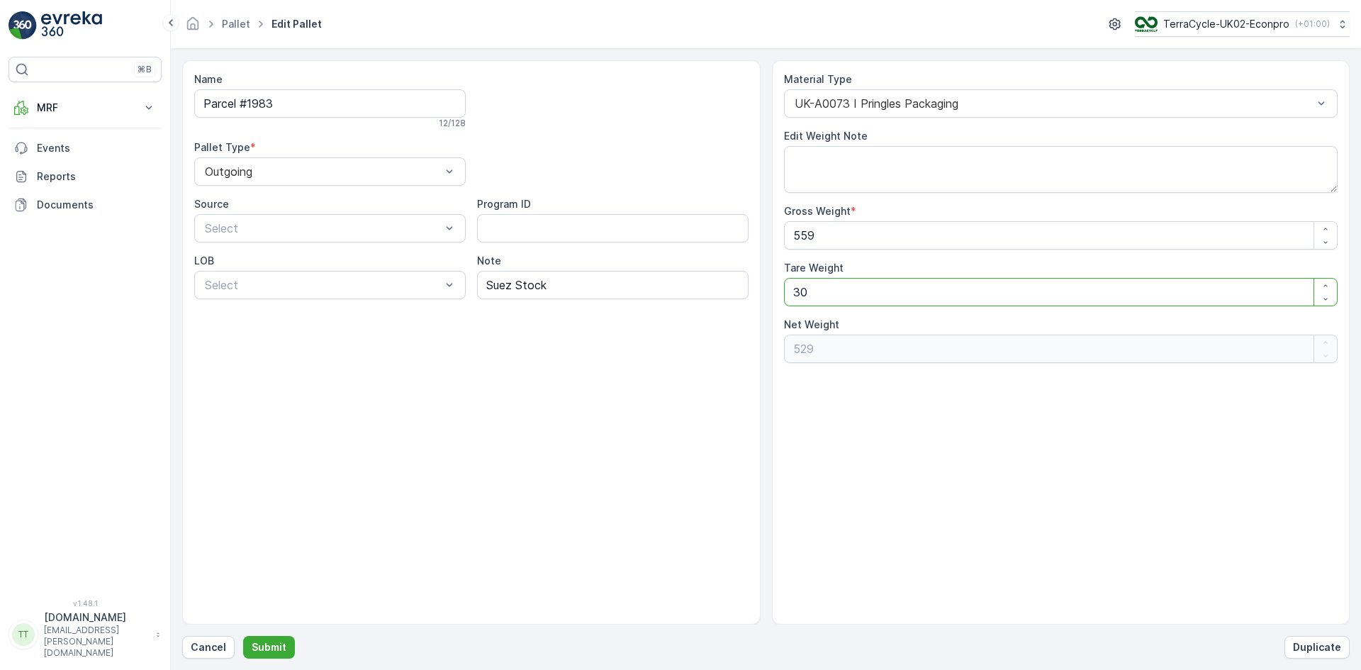
click at [784, 298] on Weight "30" at bounding box center [1061, 292] width 554 height 28
type Weight "0"
type Weight "559"
type Weight "0"
click at [275, 649] on p "Submit" at bounding box center [269, 647] width 35 height 14
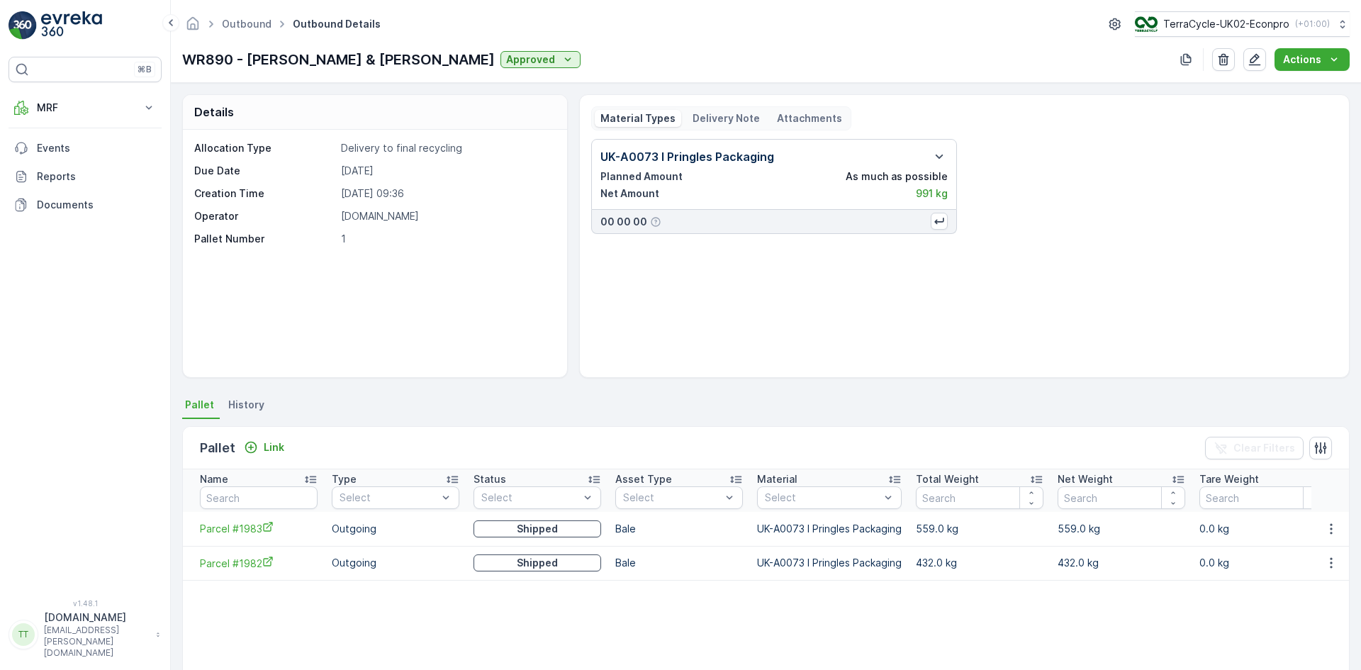
click at [716, 120] on p "Delivery Note" at bounding box center [726, 118] width 67 height 14
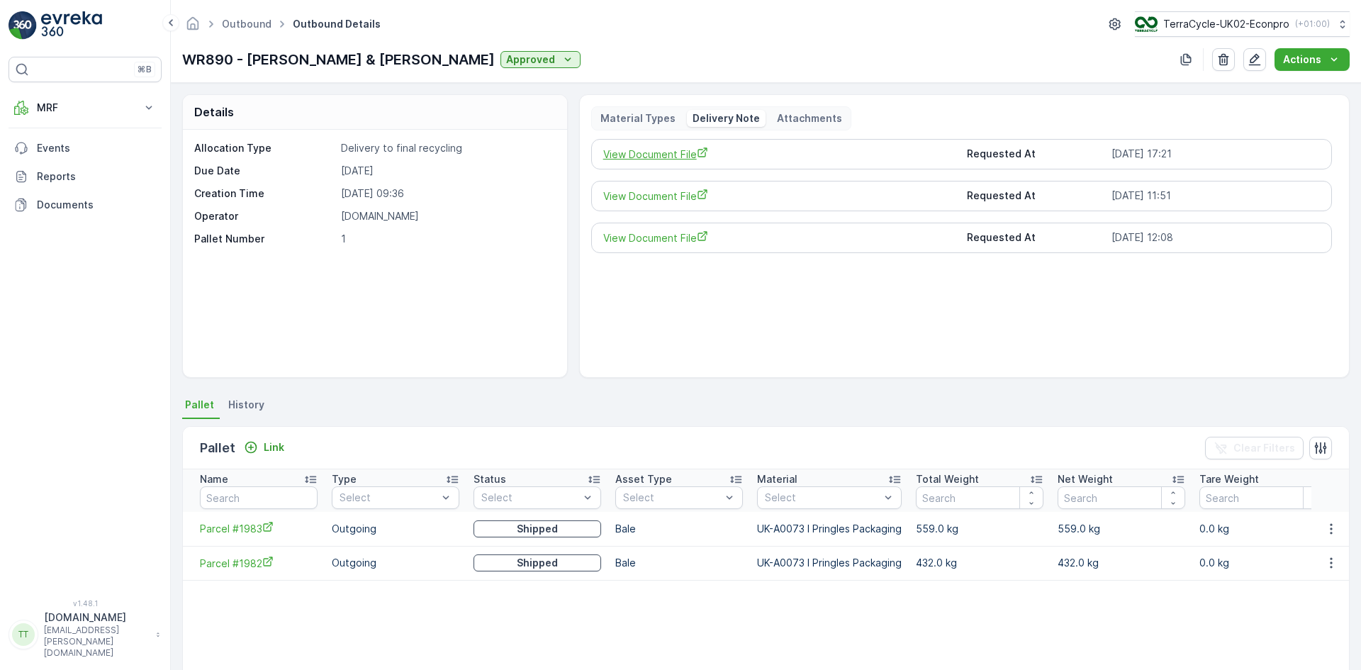
click at [688, 152] on span "View Document File" at bounding box center [779, 154] width 353 height 15
